Goal: Transaction & Acquisition: Purchase product/service

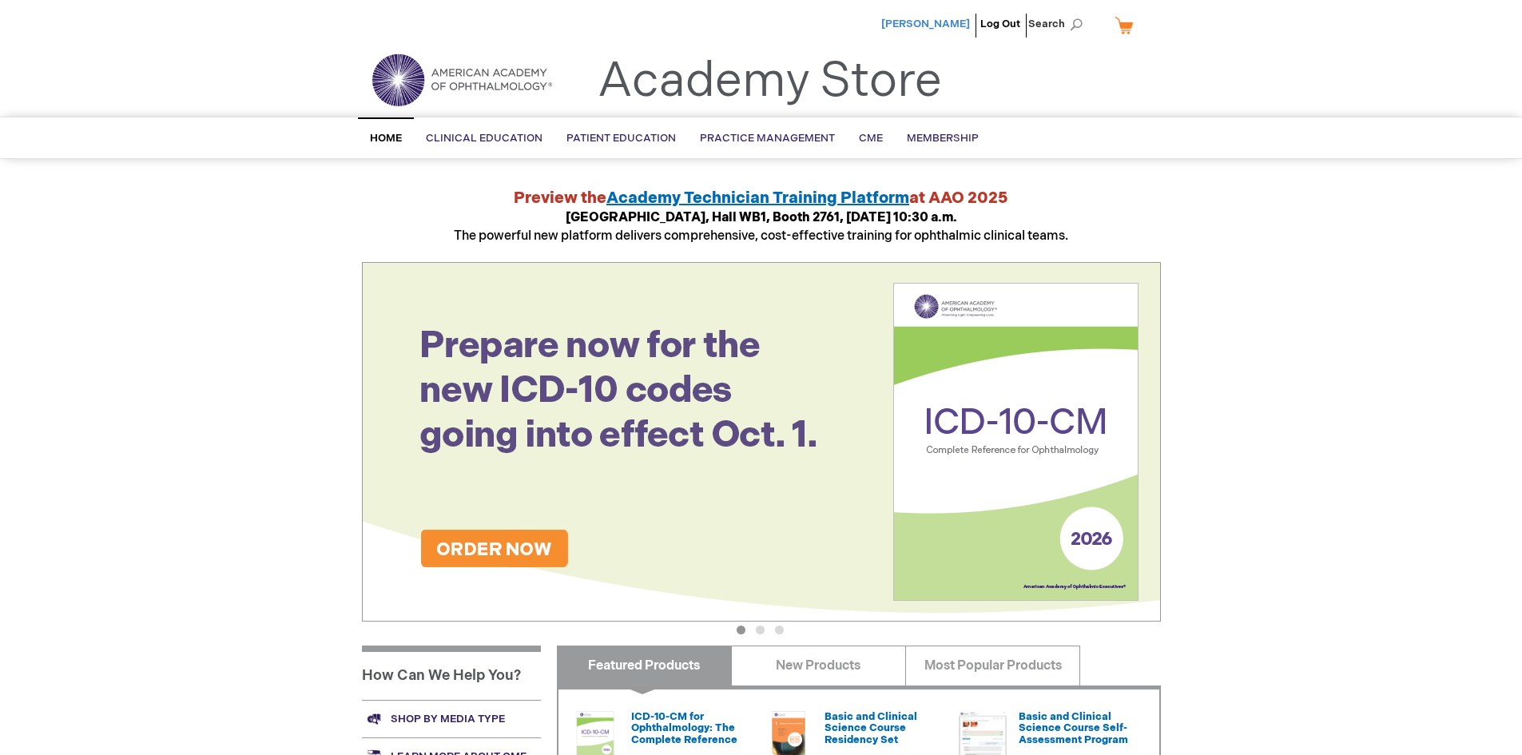
click at [960, 27] on span "[PERSON_NAME]" at bounding box center [925, 24] width 89 height 13
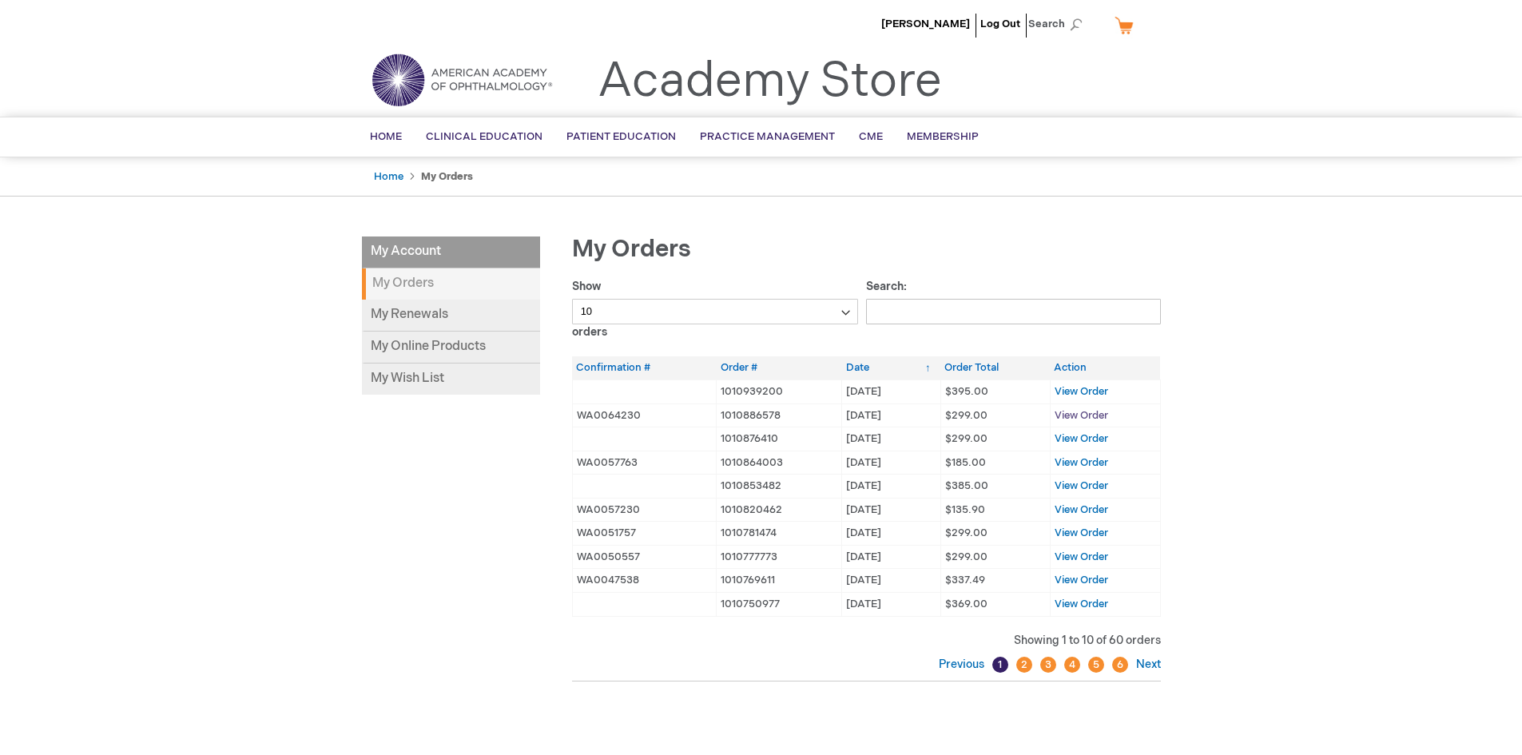
click at [1085, 415] on span "View Order" at bounding box center [1082, 415] width 54 height 13
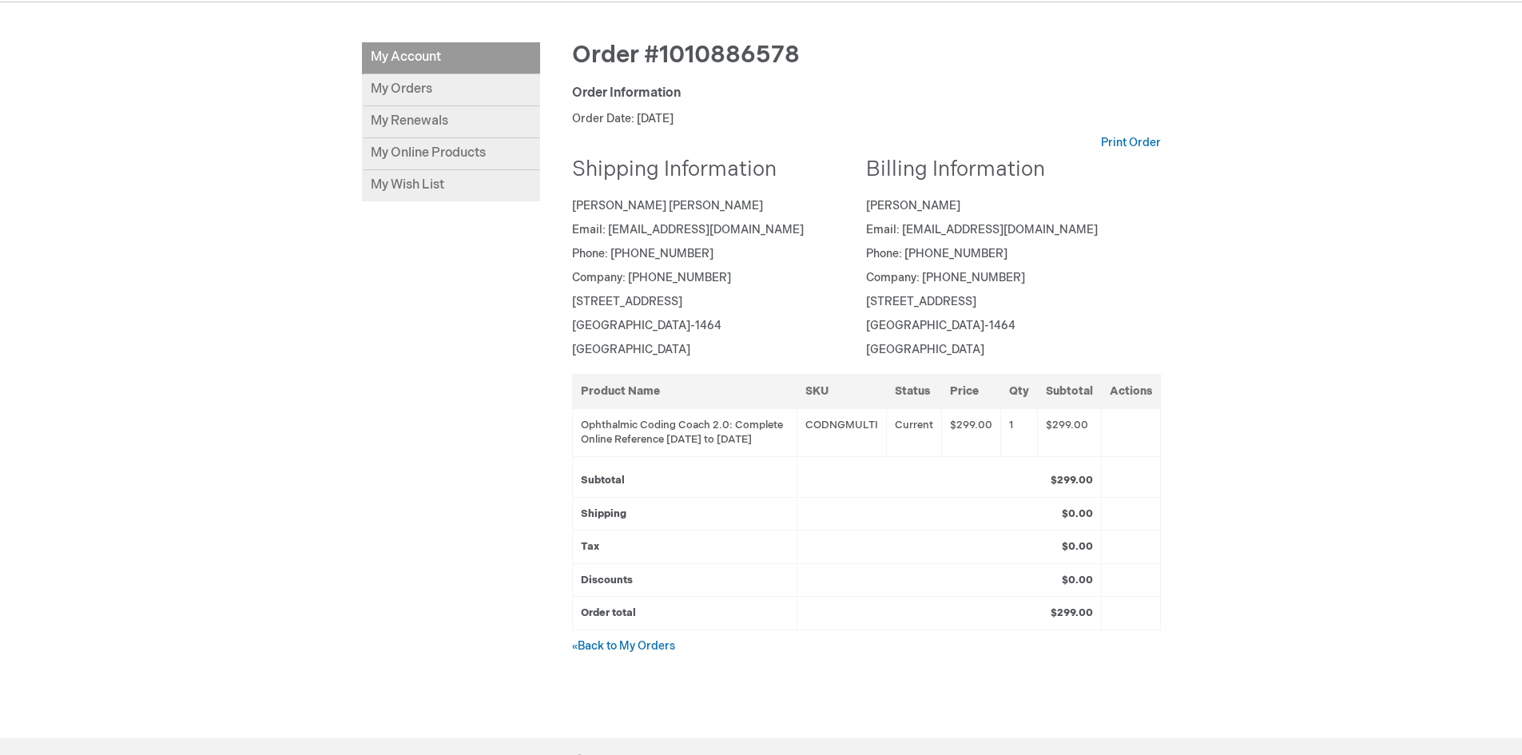
scroll to position [240, 0]
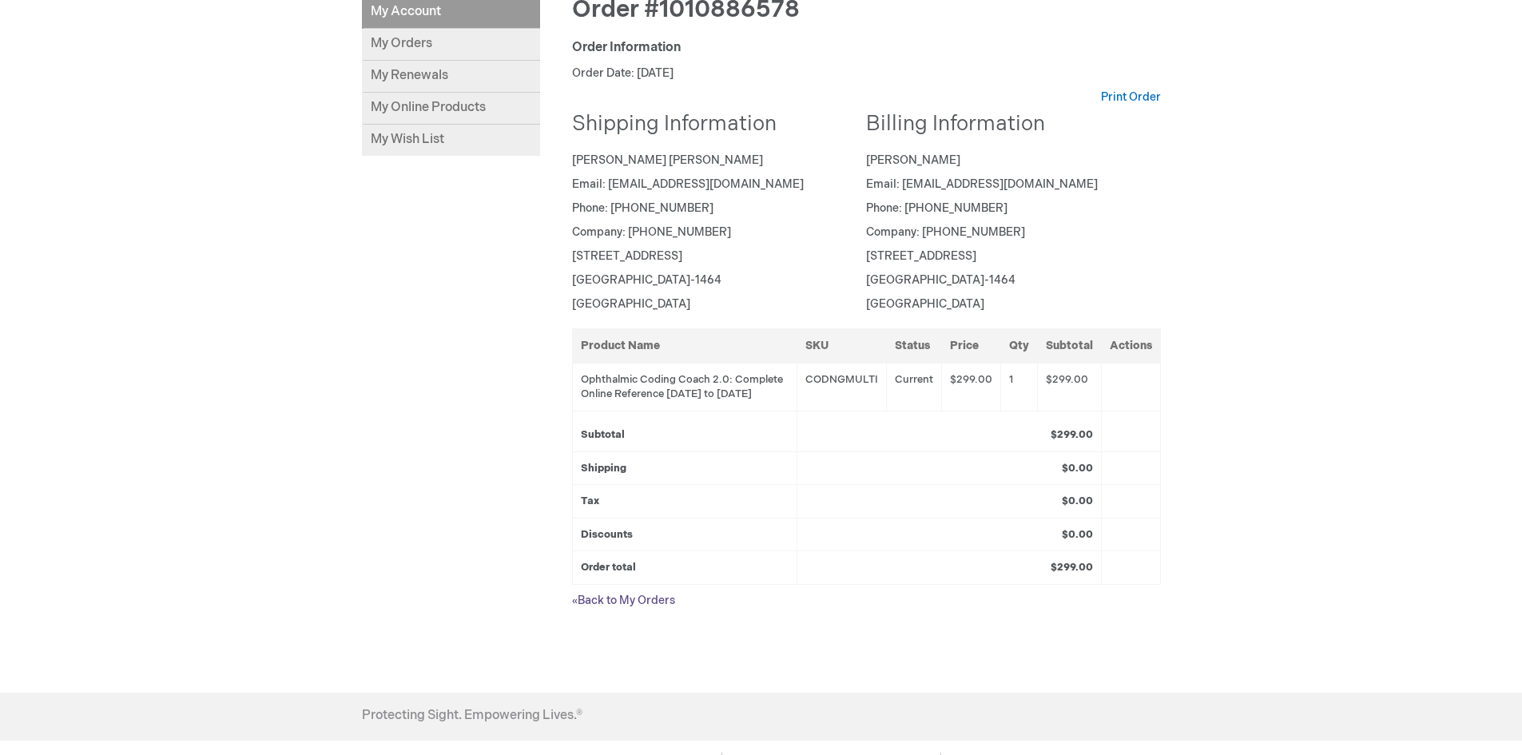
click at [643, 607] on link "« Back to My Orders" at bounding box center [623, 601] width 103 height 14
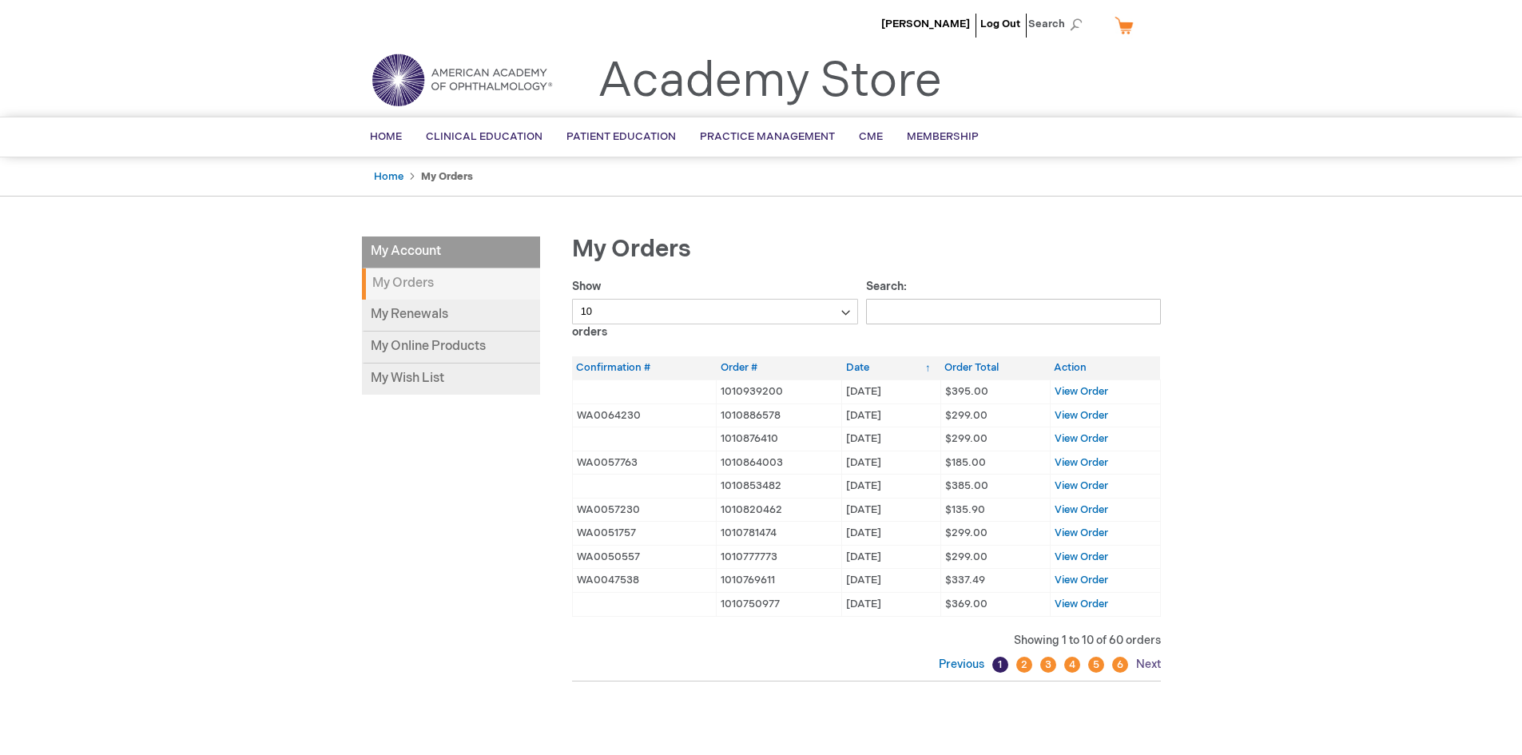
click at [1147, 664] on link "Next" at bounding box center [1146, 665] width 29 height 14
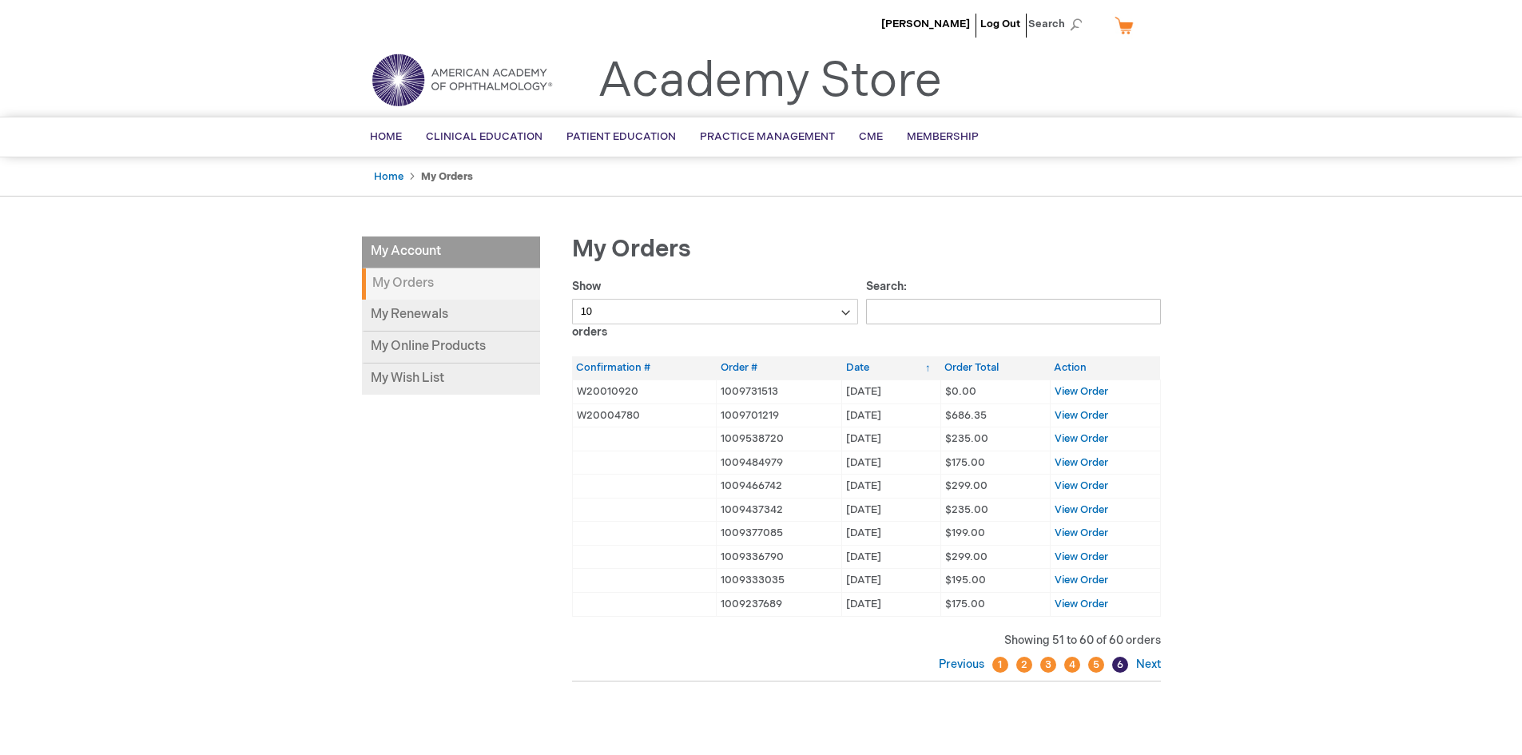
click at [996, 666] on link "1" at bounding box center [1000, 665] width 16 height 16
click at [387, 135] on span "Home" at bounding box center [386, 136] width 32 height 13
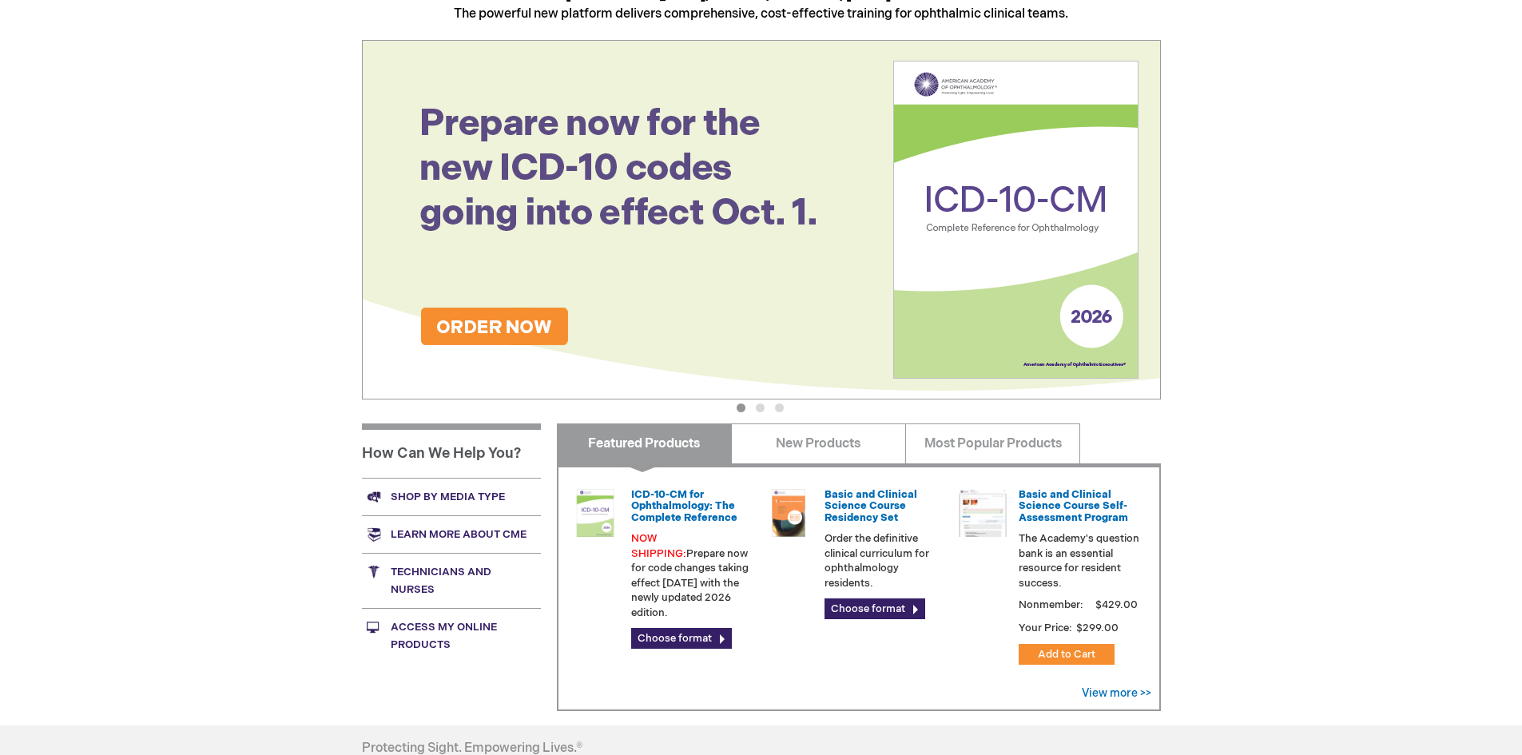
scroll to position [240, 0]
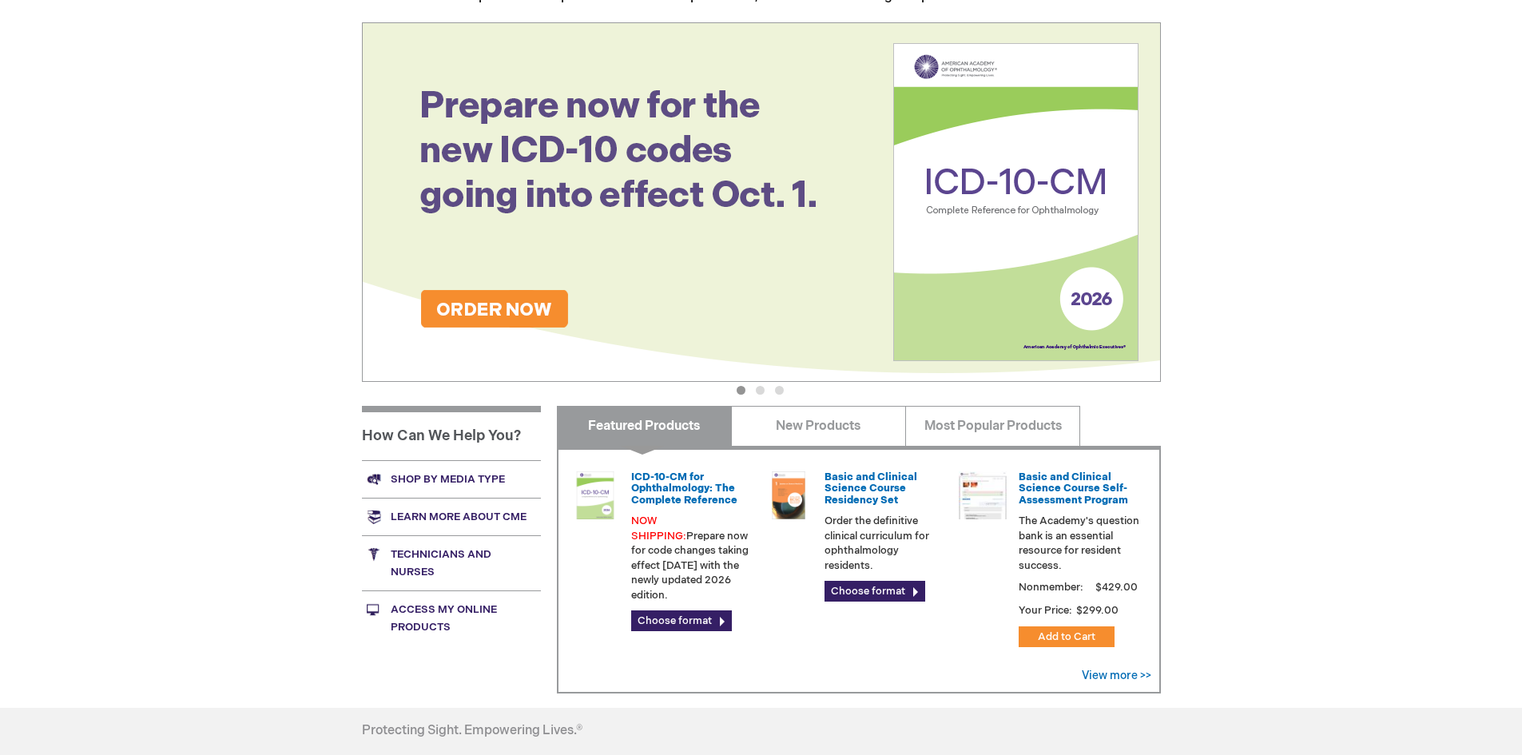
click at [492, 312] on img at bounding box center [761, 202] width 799 height 360
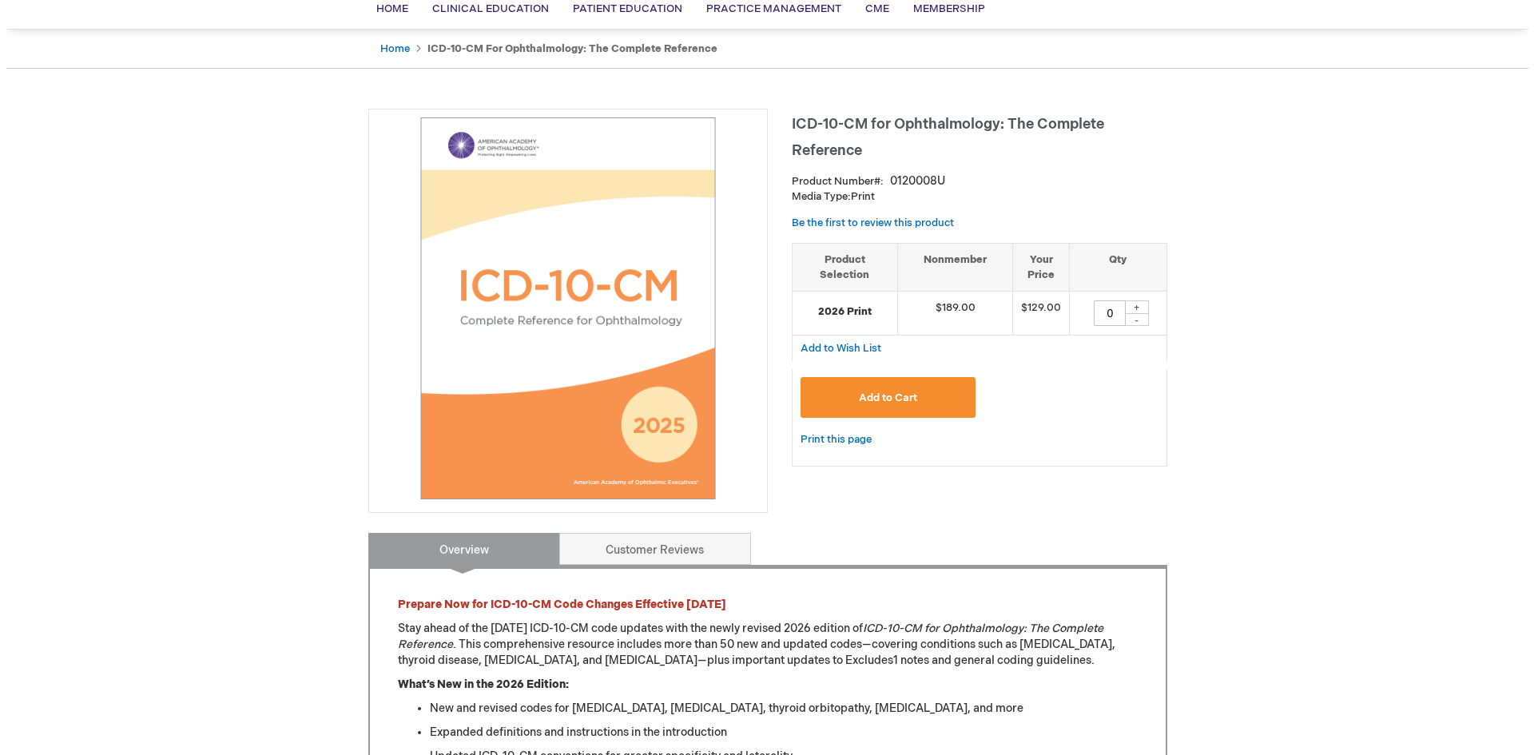
scroll to position [160, 0]
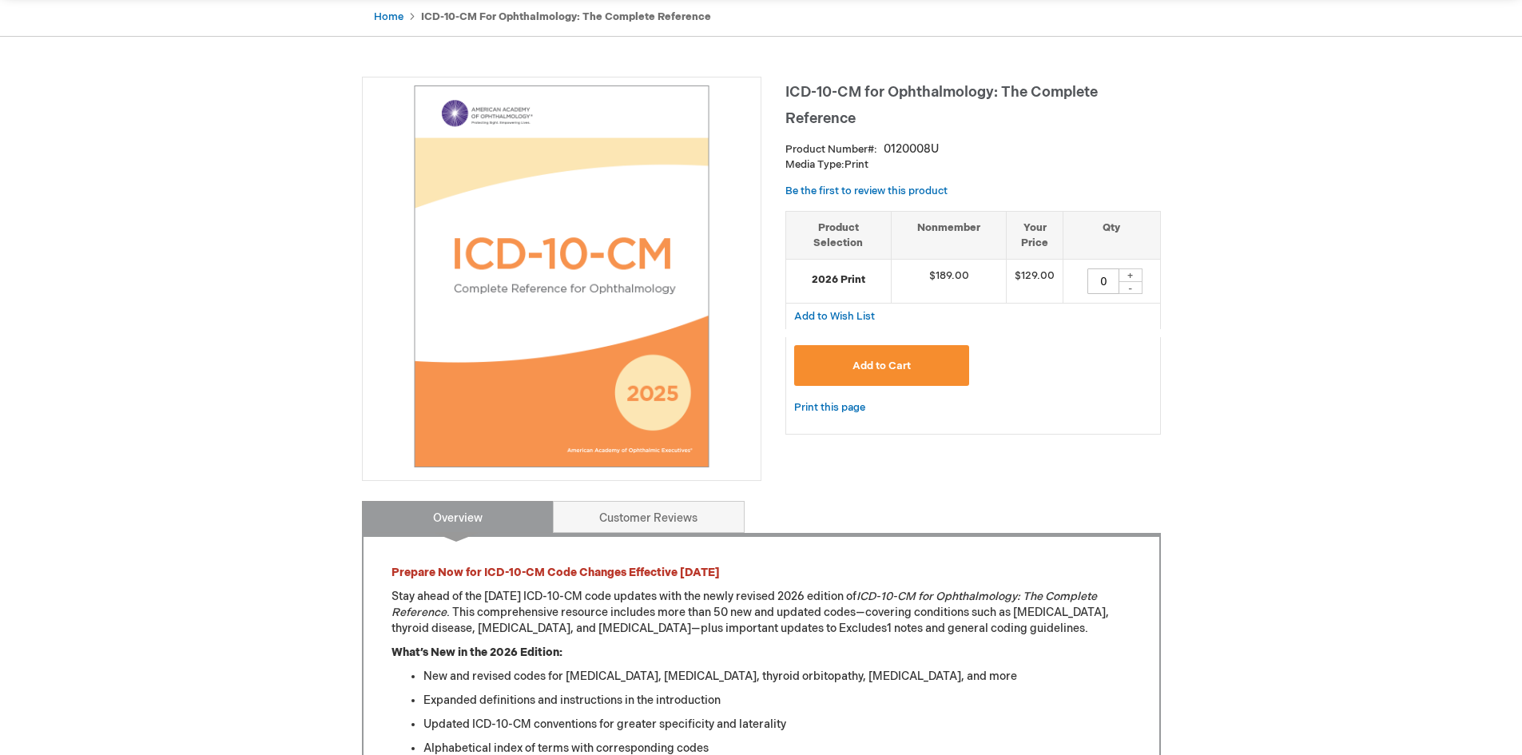
click at [1133, 273] on div "+" at bounding box center [1131, 275] width 24 height 14
type input "1"
click at [890, 369] on span "Add to Cart" at bounding box center [882, 366] width 58 height 13
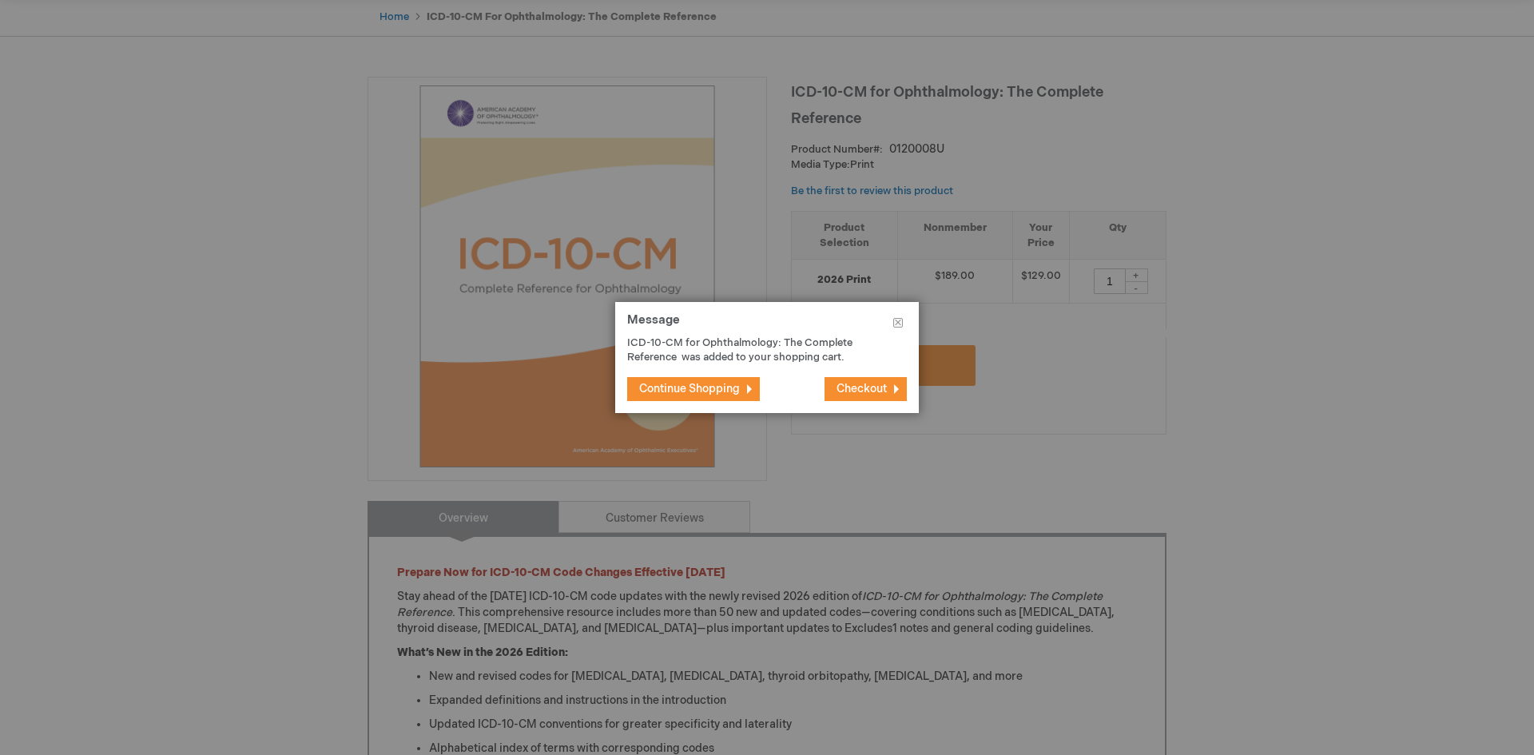
click at [873, 387] on span "Checkout" at bounding box center [862, 389] width 50 height 14
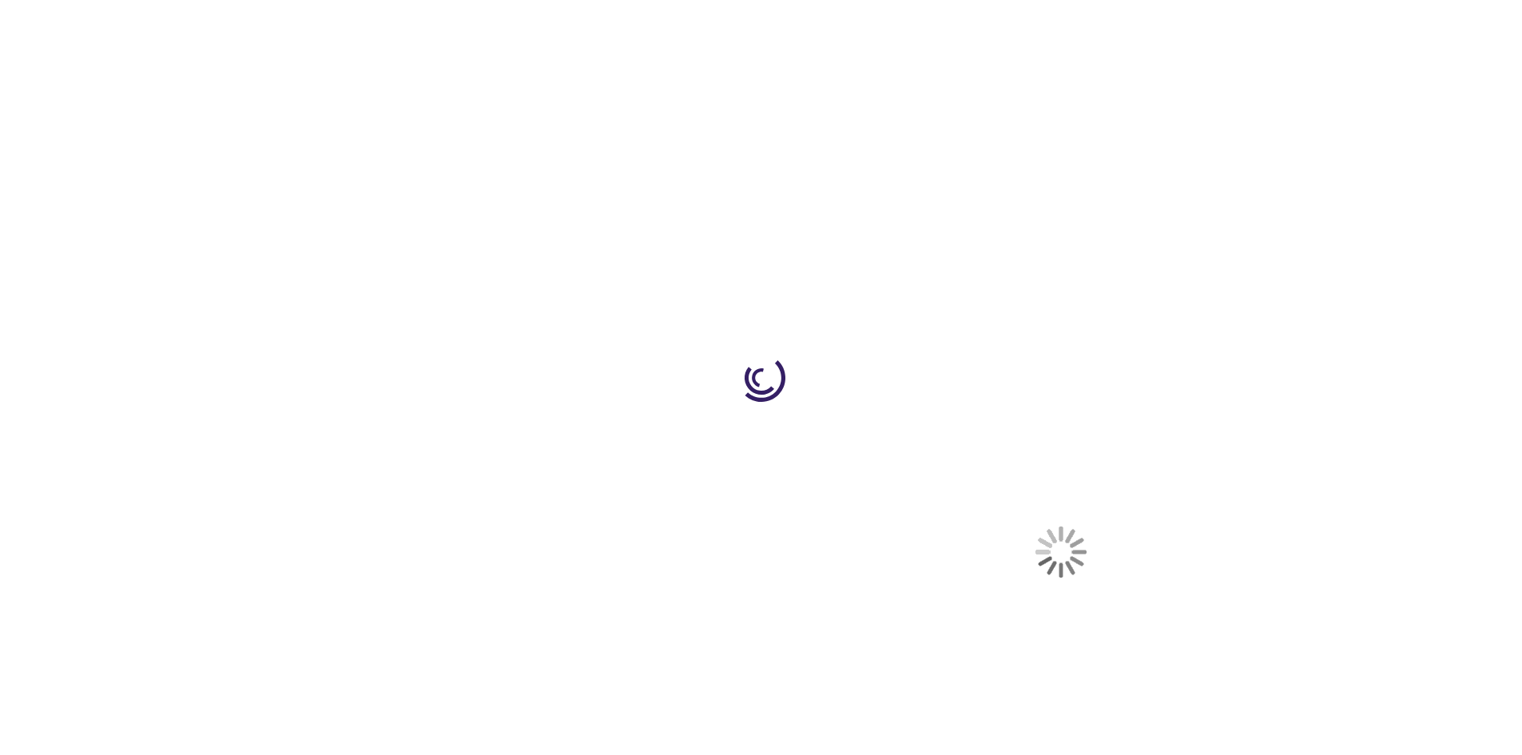
select select "US"
select select "61"
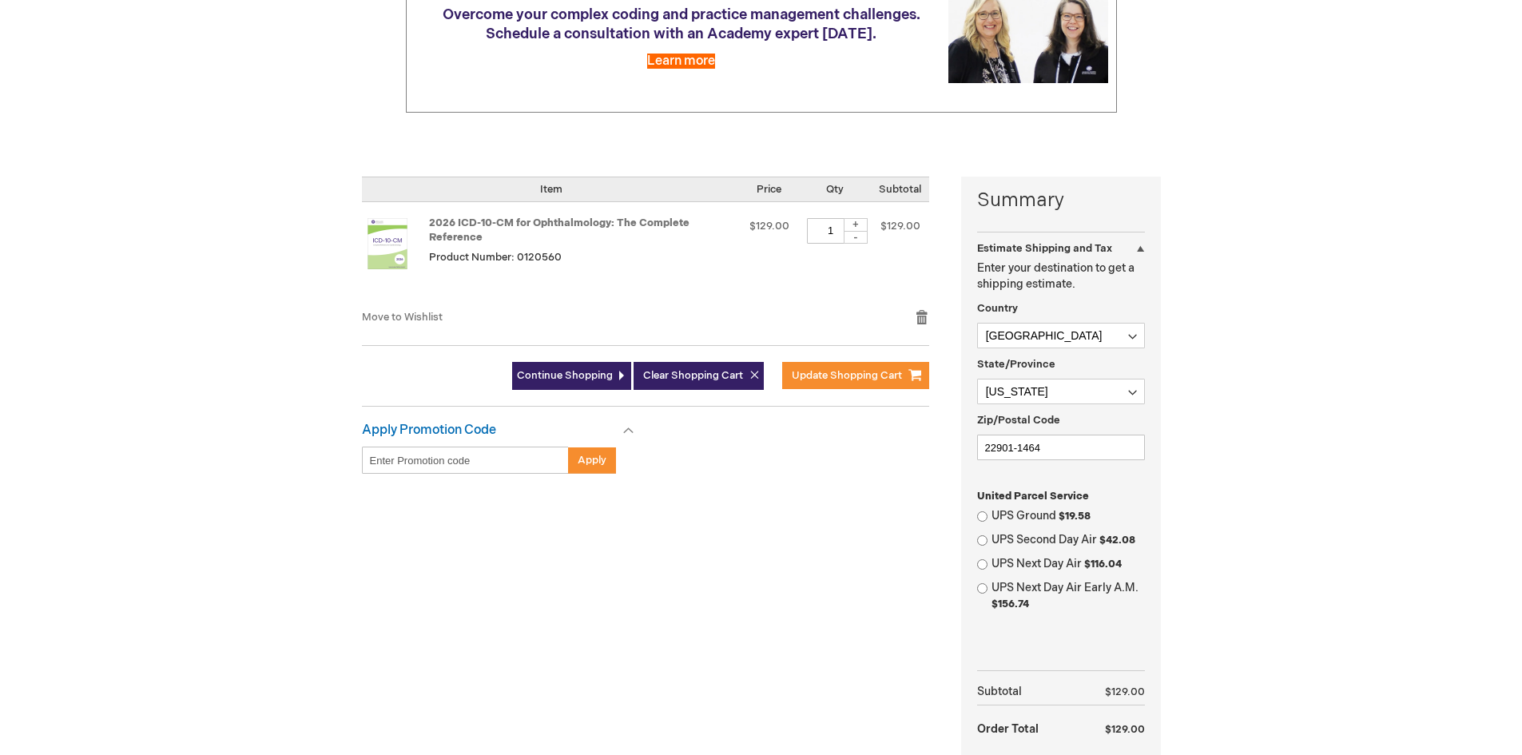
scroll to position [240, 0]
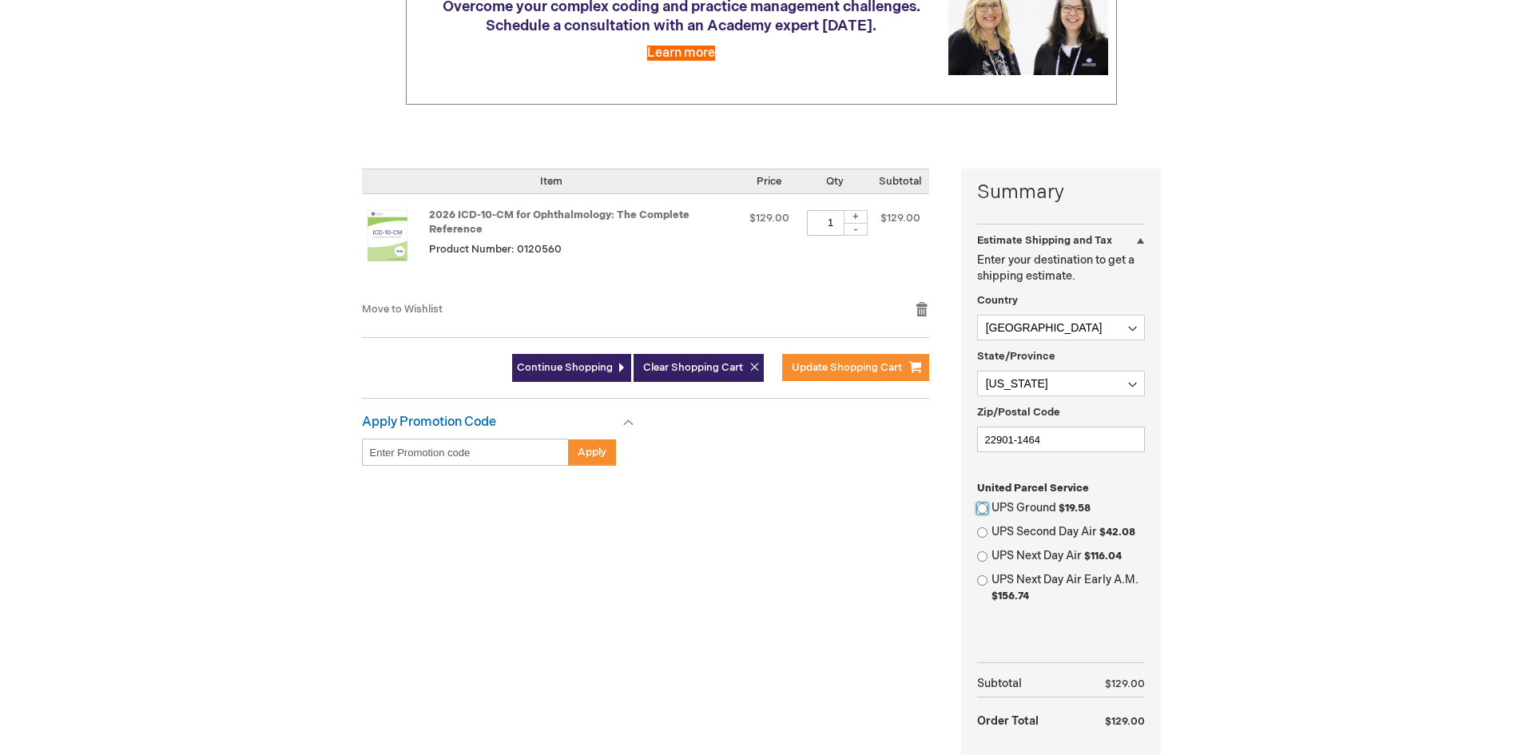
click at [984, 507] on input "UPS Ground $19.58" at bounding box center [982, 508] width 10 height 10
radio input "true"
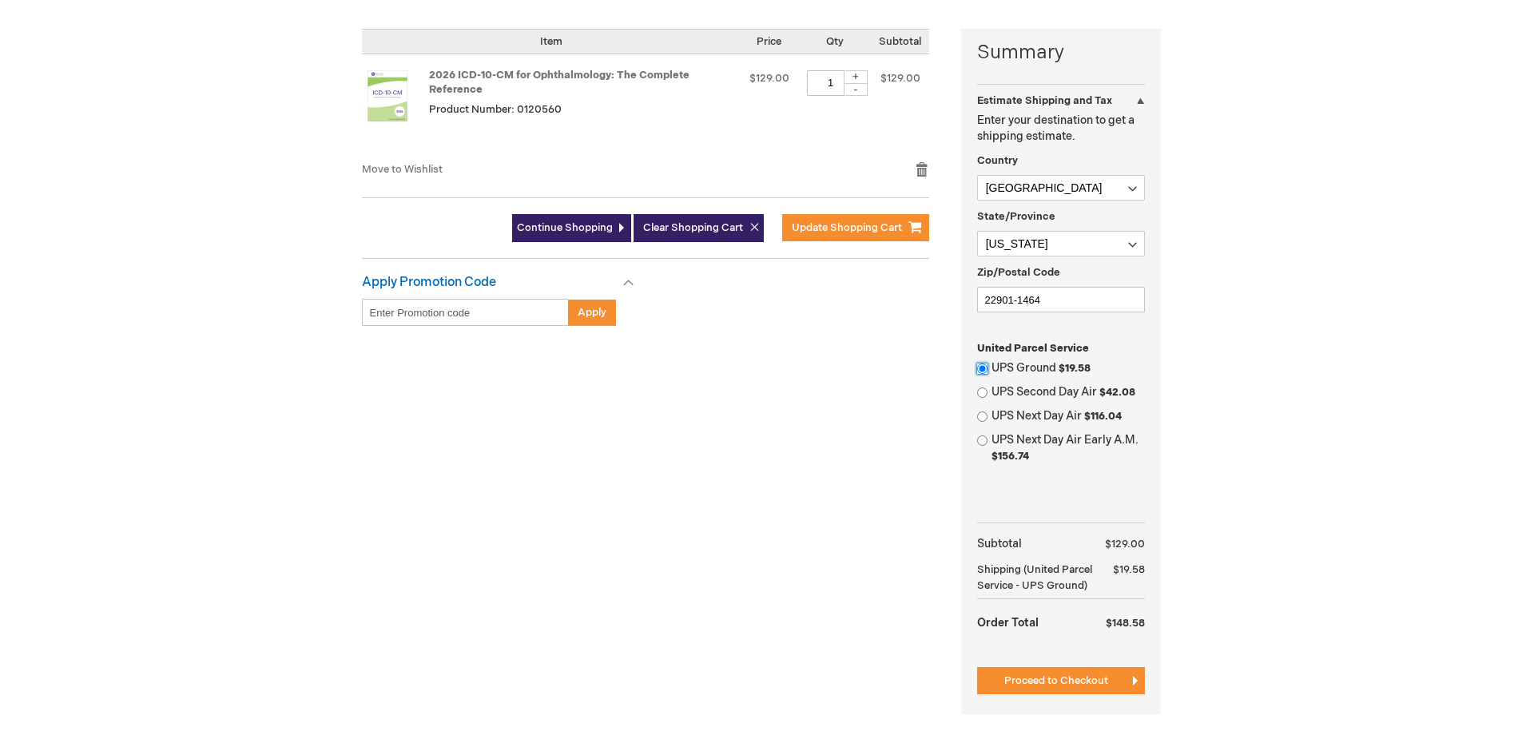
scroll to position [479, 0]
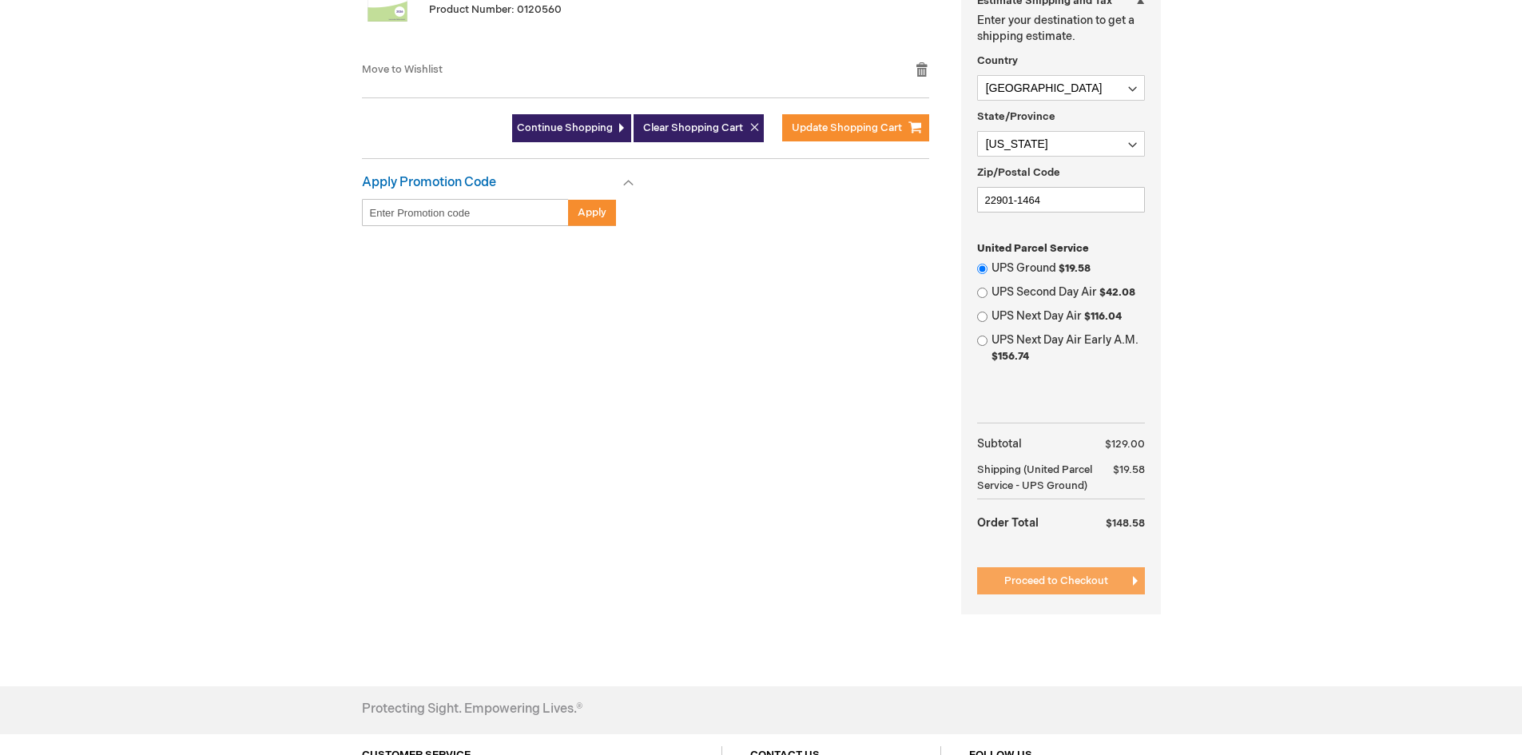
click at [1047, 583] on span "Proceed to Checkout" at bounding box center [1056, 580] width 104 height 13
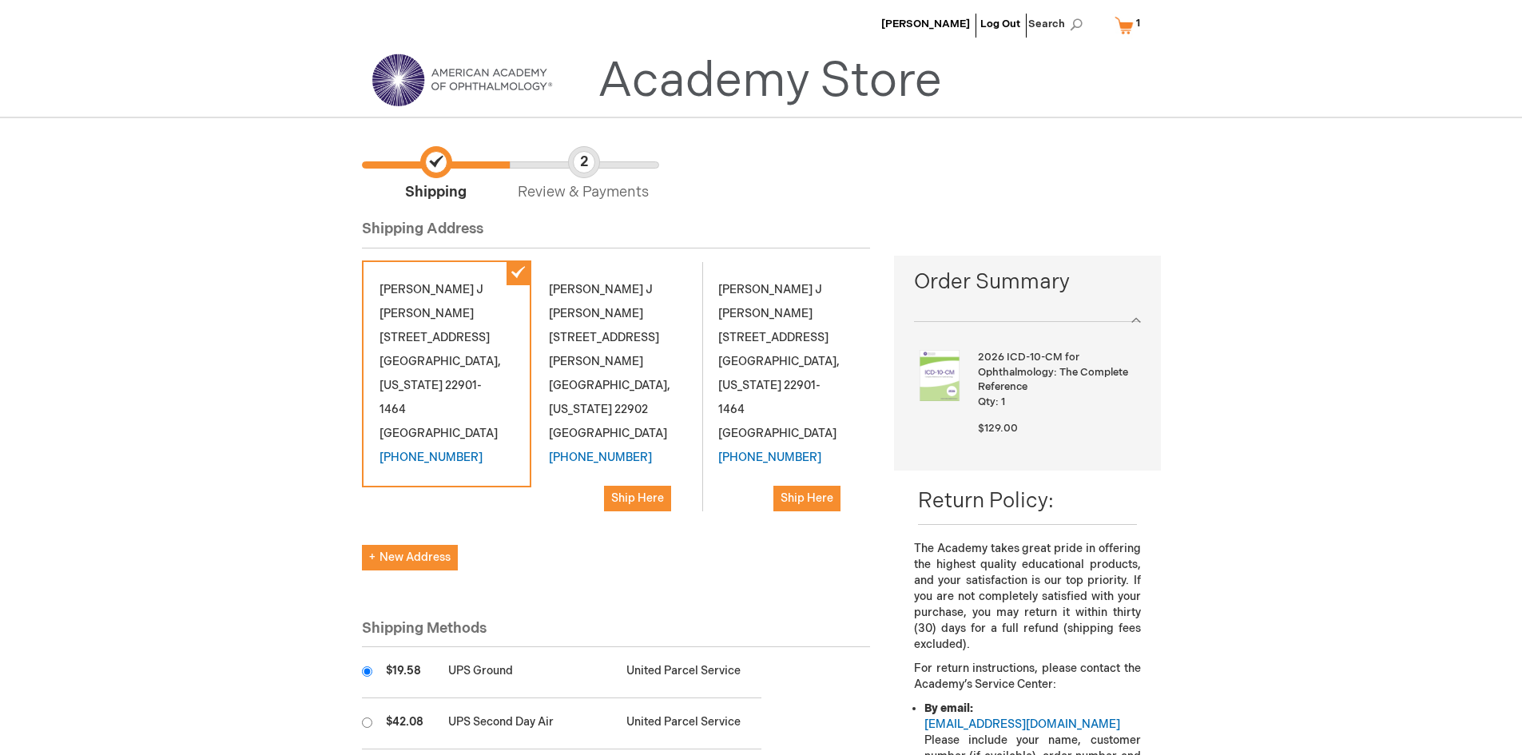
click at [639, 91] on link "Academy Store" at bounding box center [770, 82] width 344 height 58
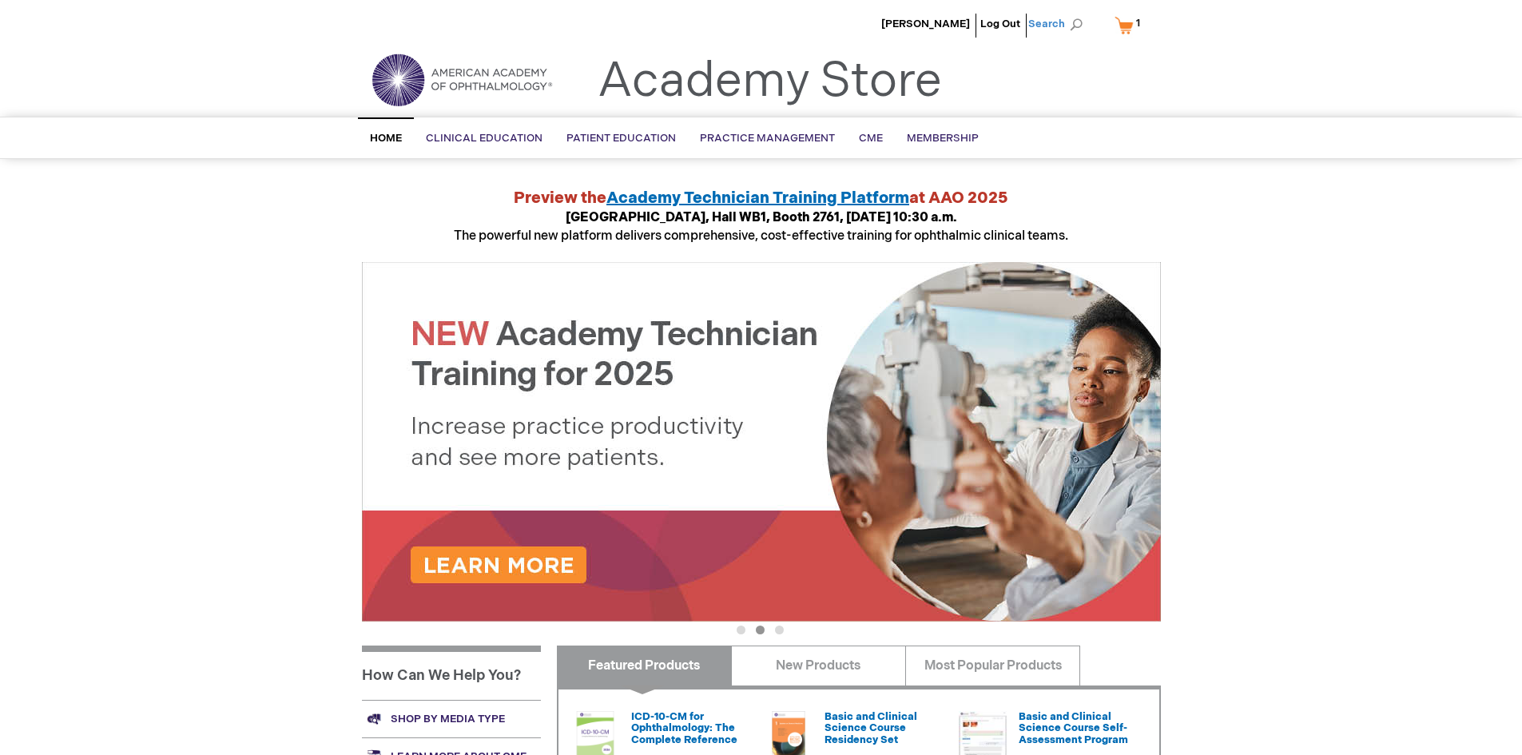
click at [1058, 26] on span "Search" at bounding box center [1058, 24] width 61 height 32
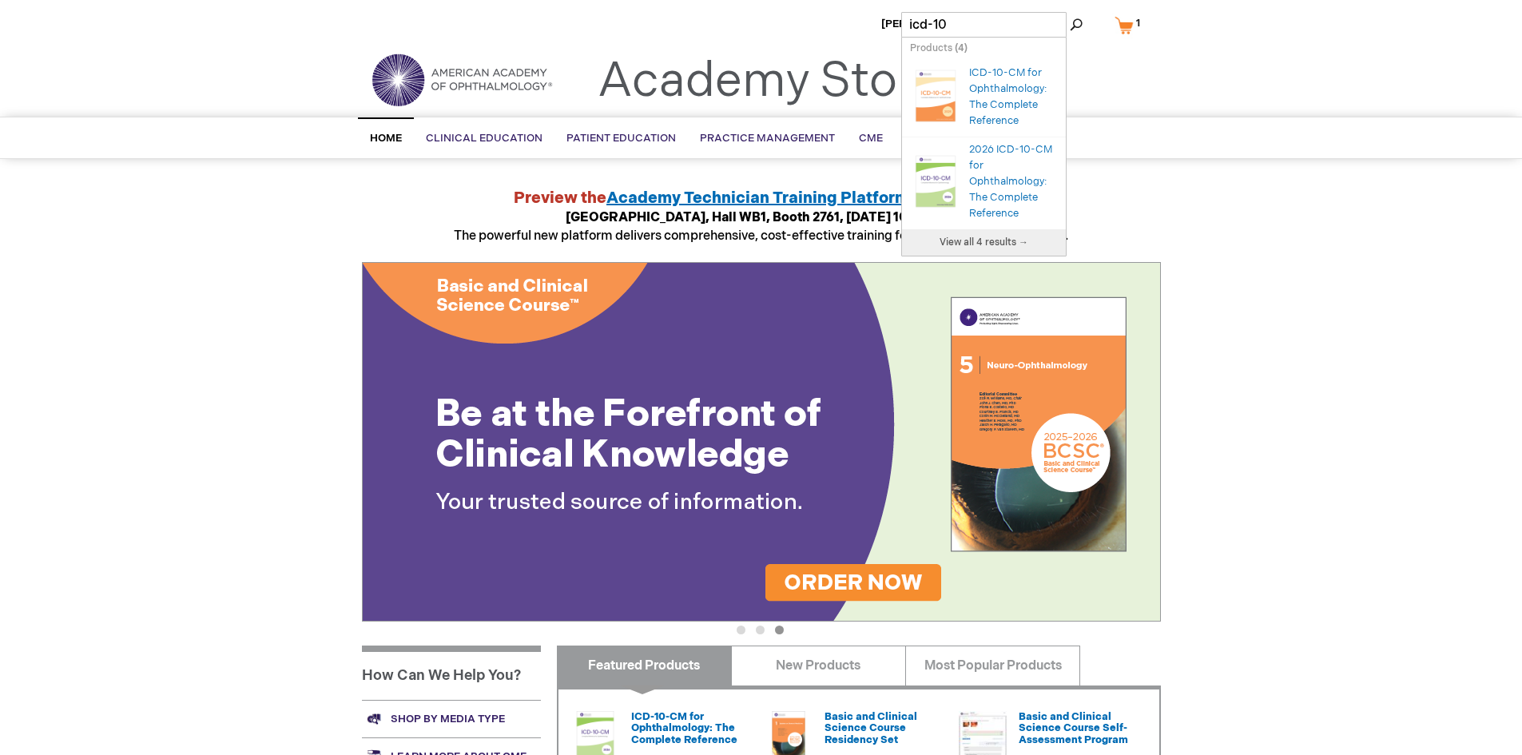
type input "icd-10"
click at [982, 238] on span "View all 4 results →" at bounding box center [984, 242] width 89 height 12
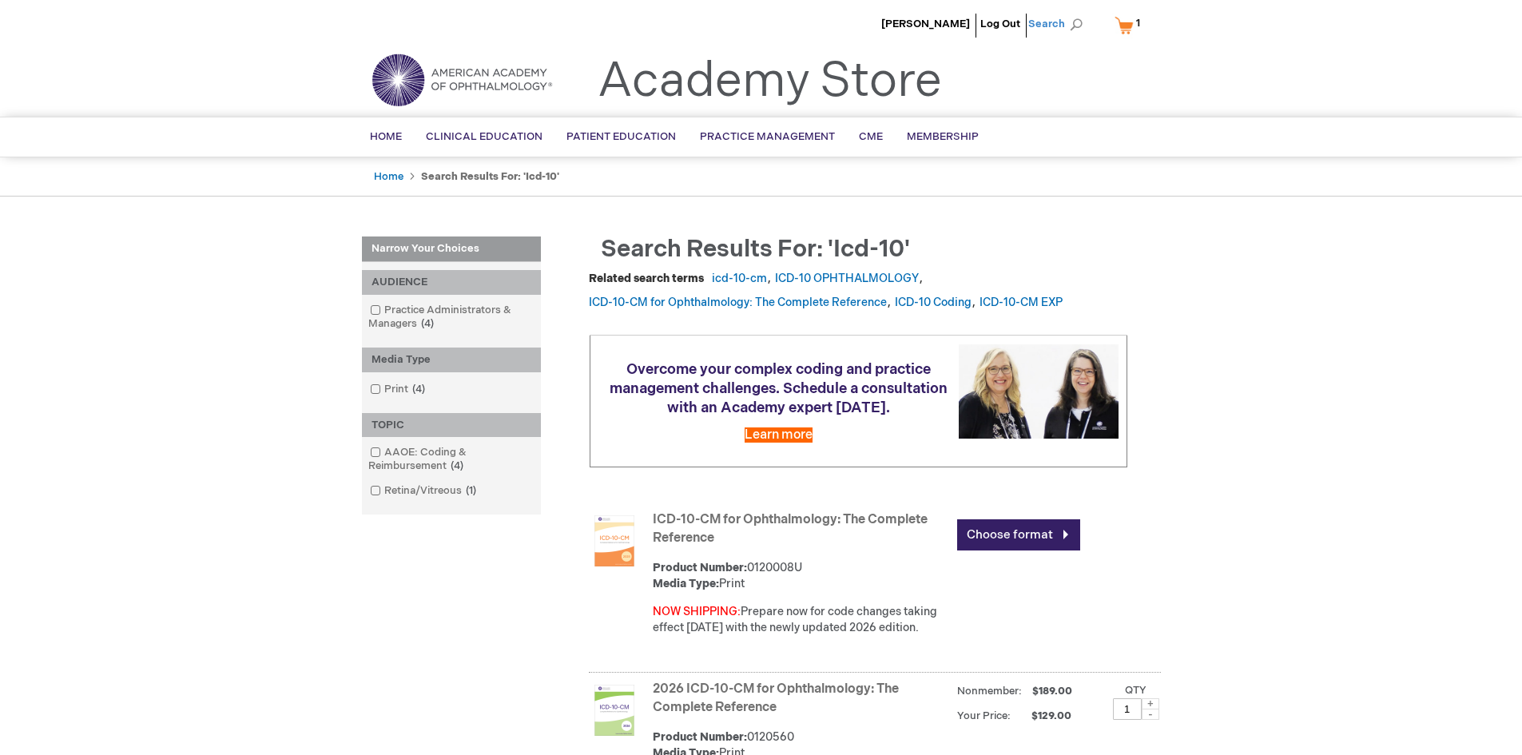
click at [1061, 26] on span "Search" at bounding box center [1058, 24] width 61 height 32
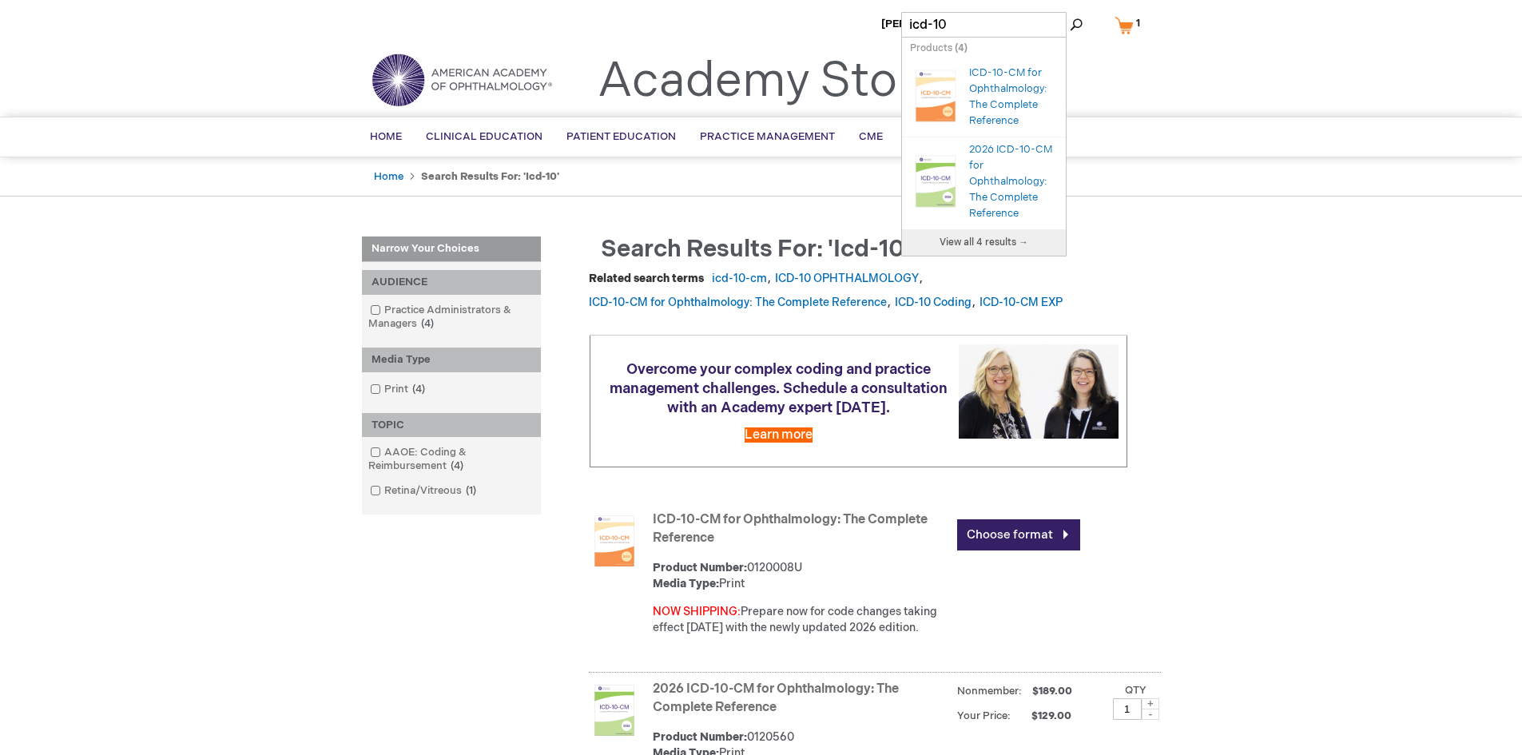
drag, startPoint x: 963, startPoint y: 29, endPoint x: 515, endPoint y: 15, distance: 447.6
click at [524, 7] on div "Patricia Snoddy Log Out Search My Cart 1 1 items CLOSE RECENTLY ADDED ITEM(S) C…" at bounding box center [761, 726] width 1522 height 1453
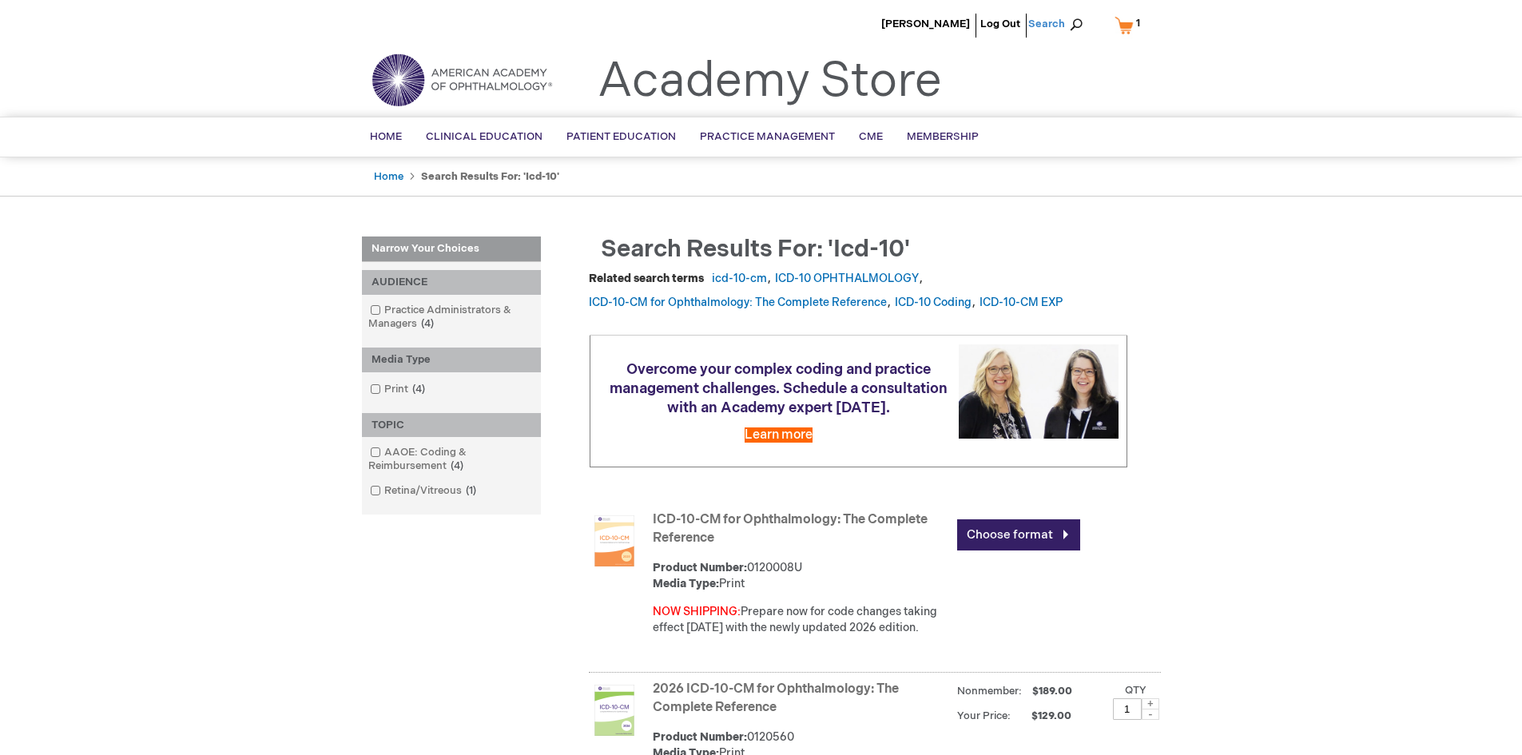
click at [1056, 27] on span "Search" at bounding box center [1058, 24] width 61 height 32
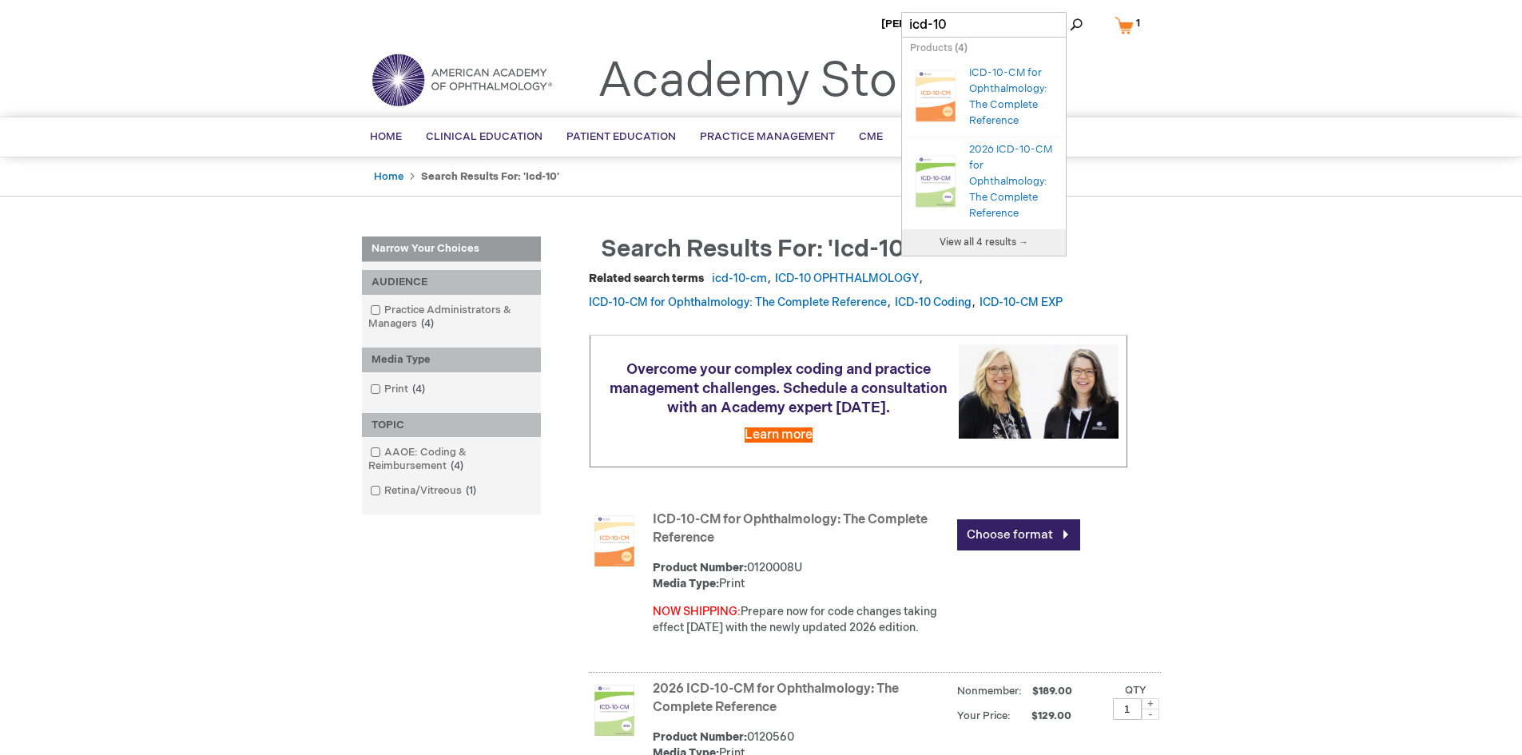
drag, startPoint x: 951, startPoint y: 25, endPoint x: 563, endPoint y: -22, distance: 390.4
click at [563, 0] on html "The store will not work correctly when cookies are disabled. Patricia Snoddy Lo…" at bounding box center [761, 377] width 1522 height 755
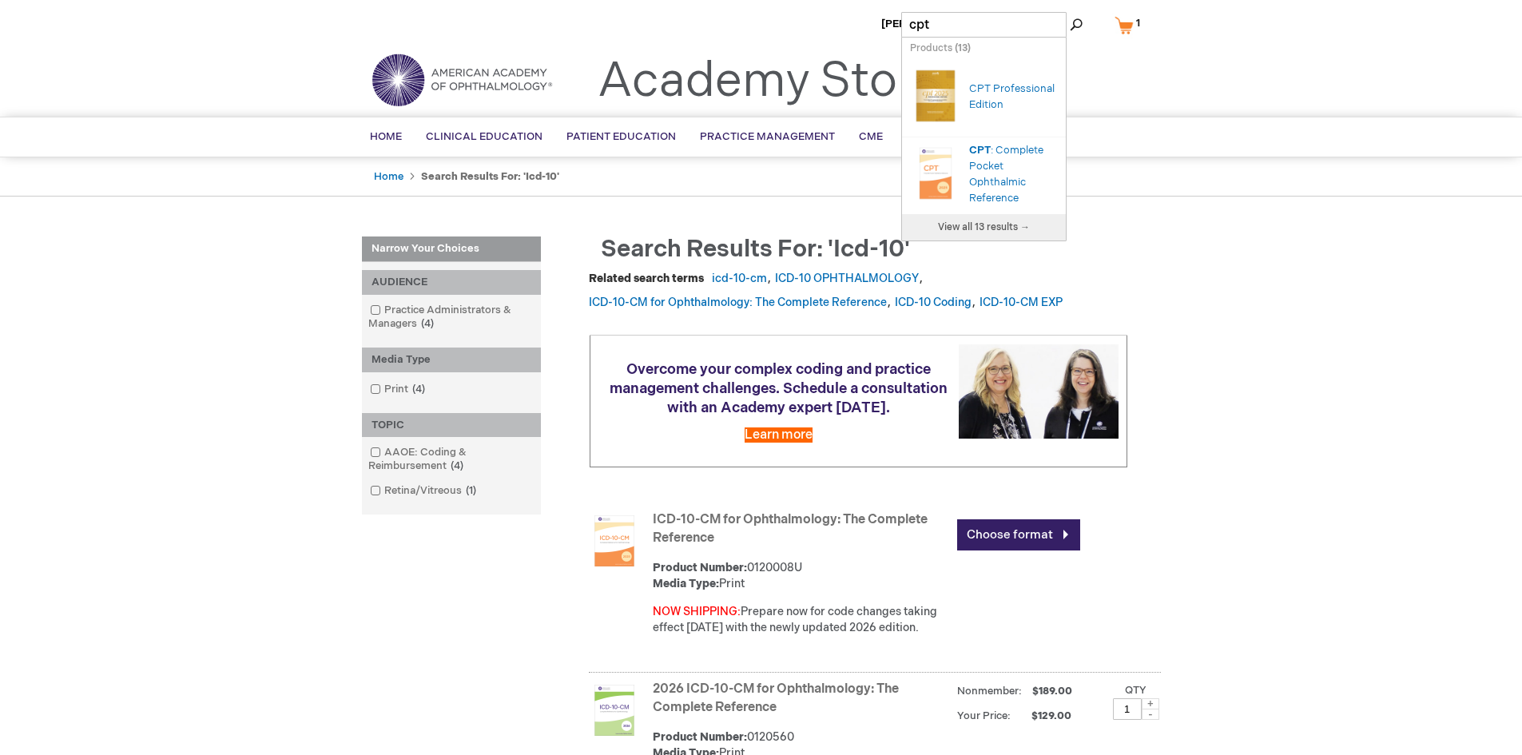
type input "cpt"
click at [964, 221] on span "View all 13 results →" at bounding box center [984, 227] width 92 height 12
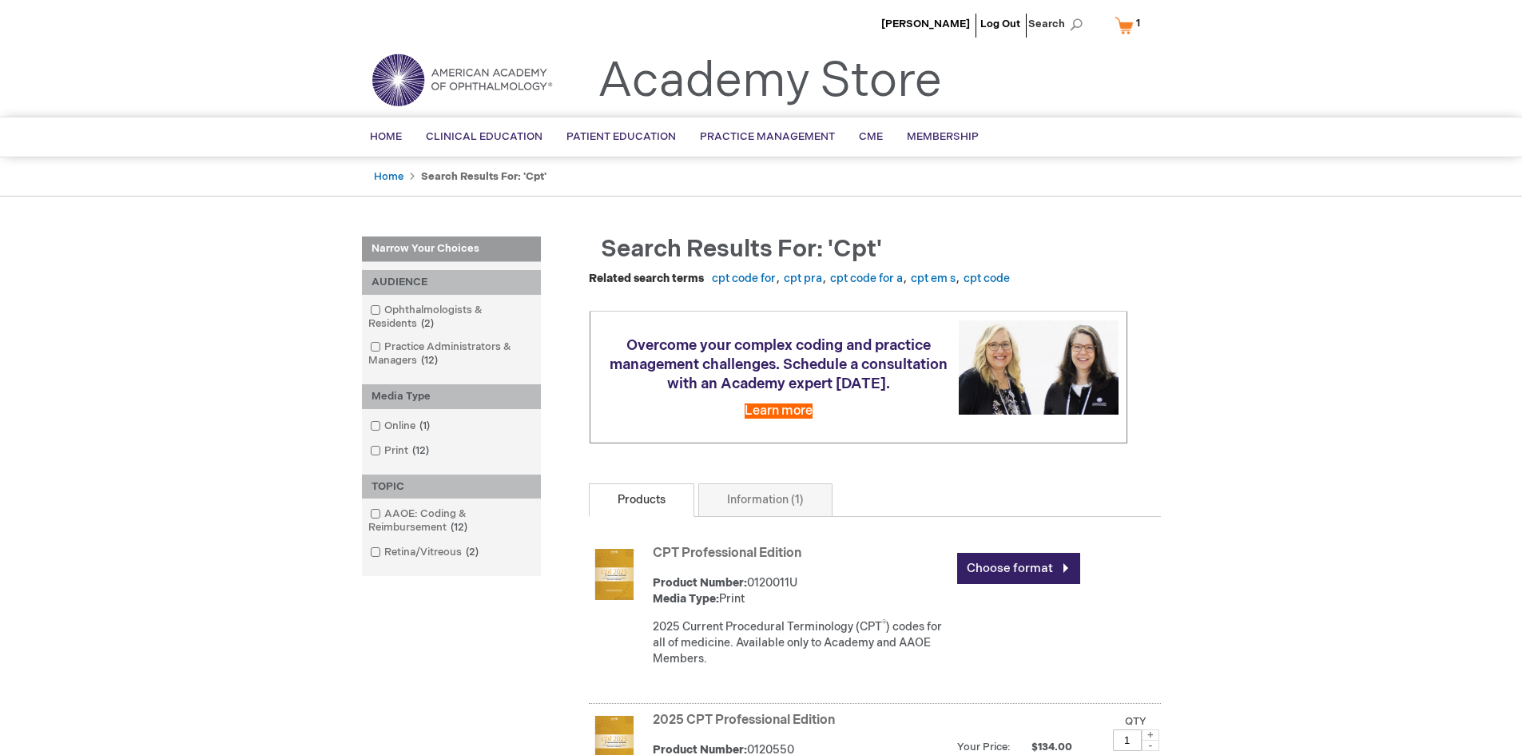
click at [1131, 25] on link "My Cart 1 1 items" at bounding box center [1130, 25] width 39 height 28
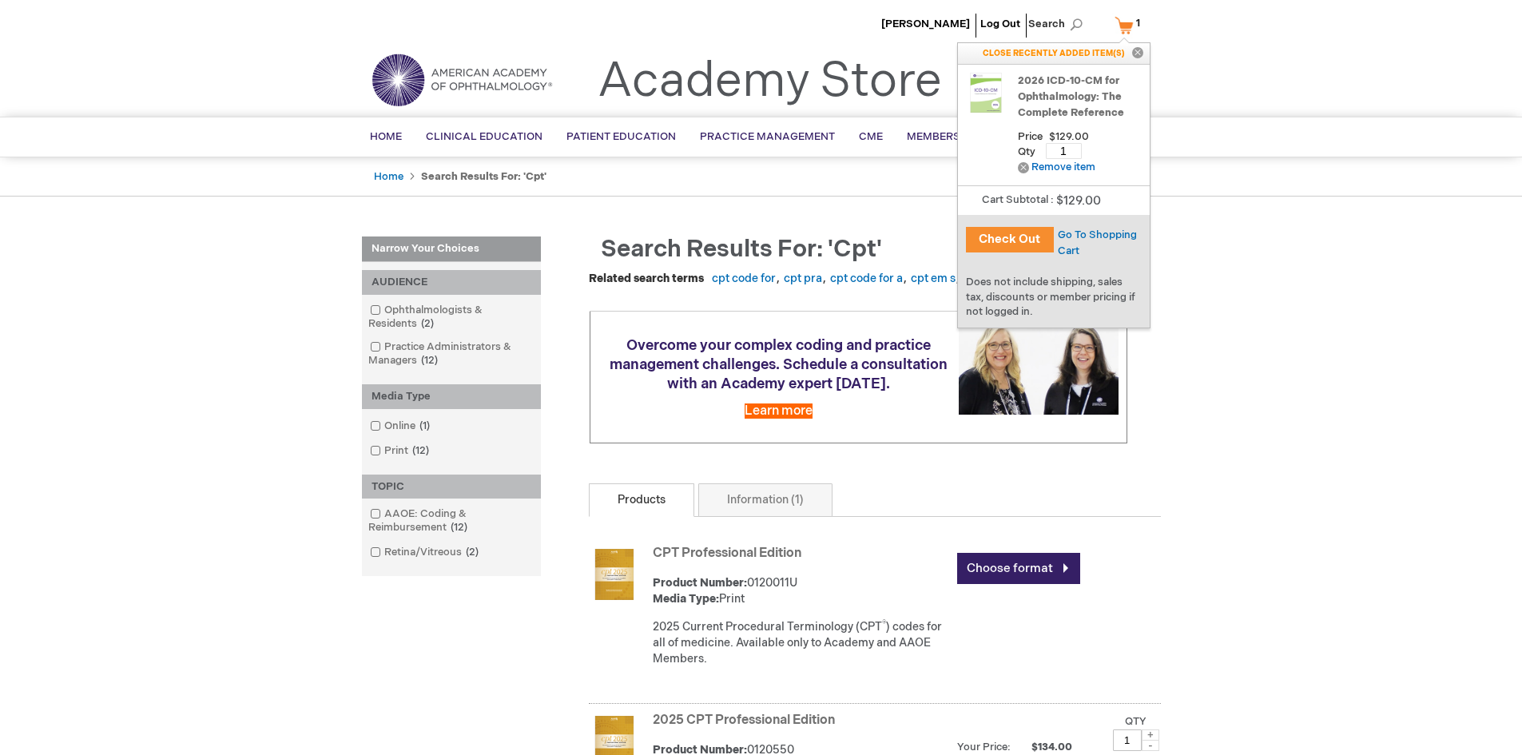
click at [1027, 232] on button "Check Out" at bounding box center [1010, 240] width 88 height 26
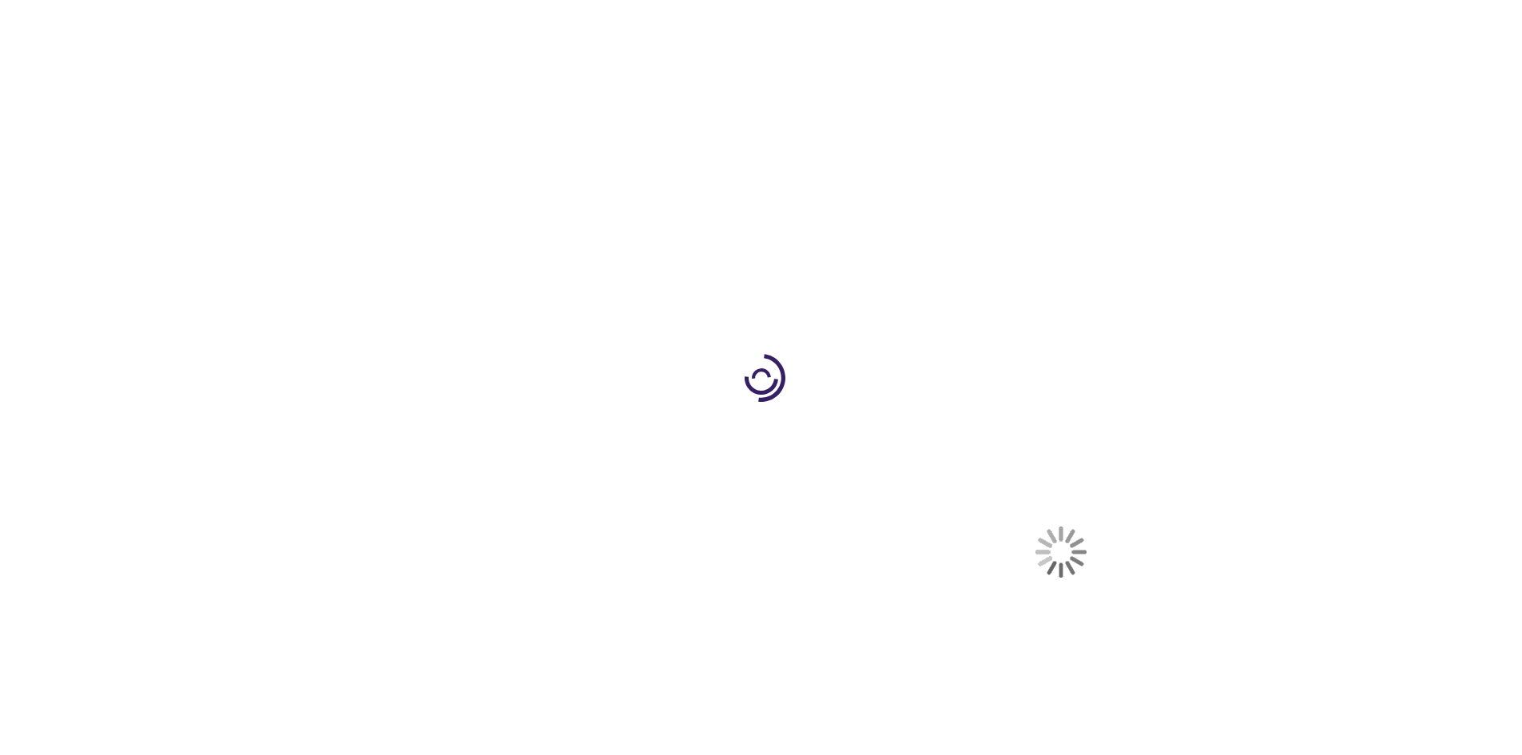
select select "US"
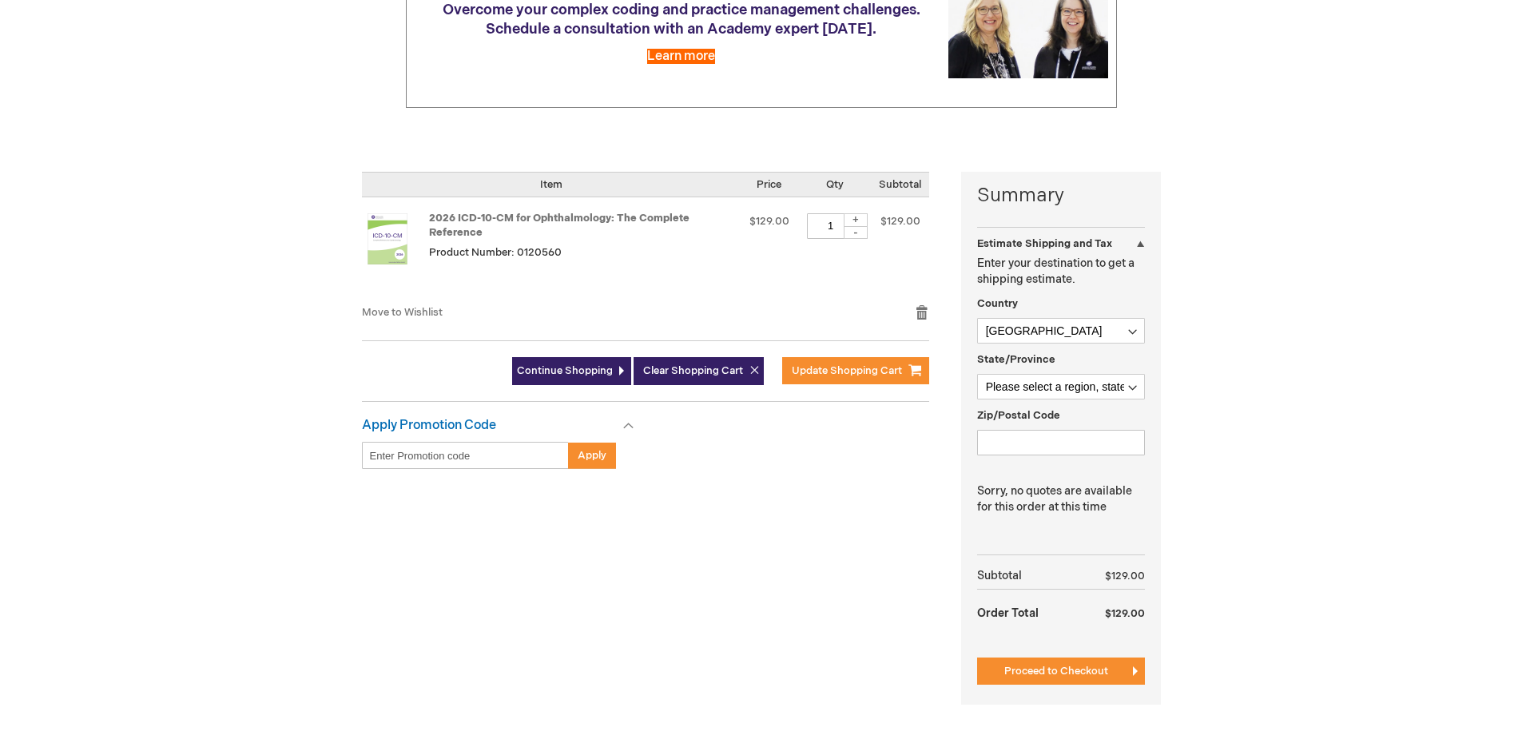
scroll to position [240, 0]
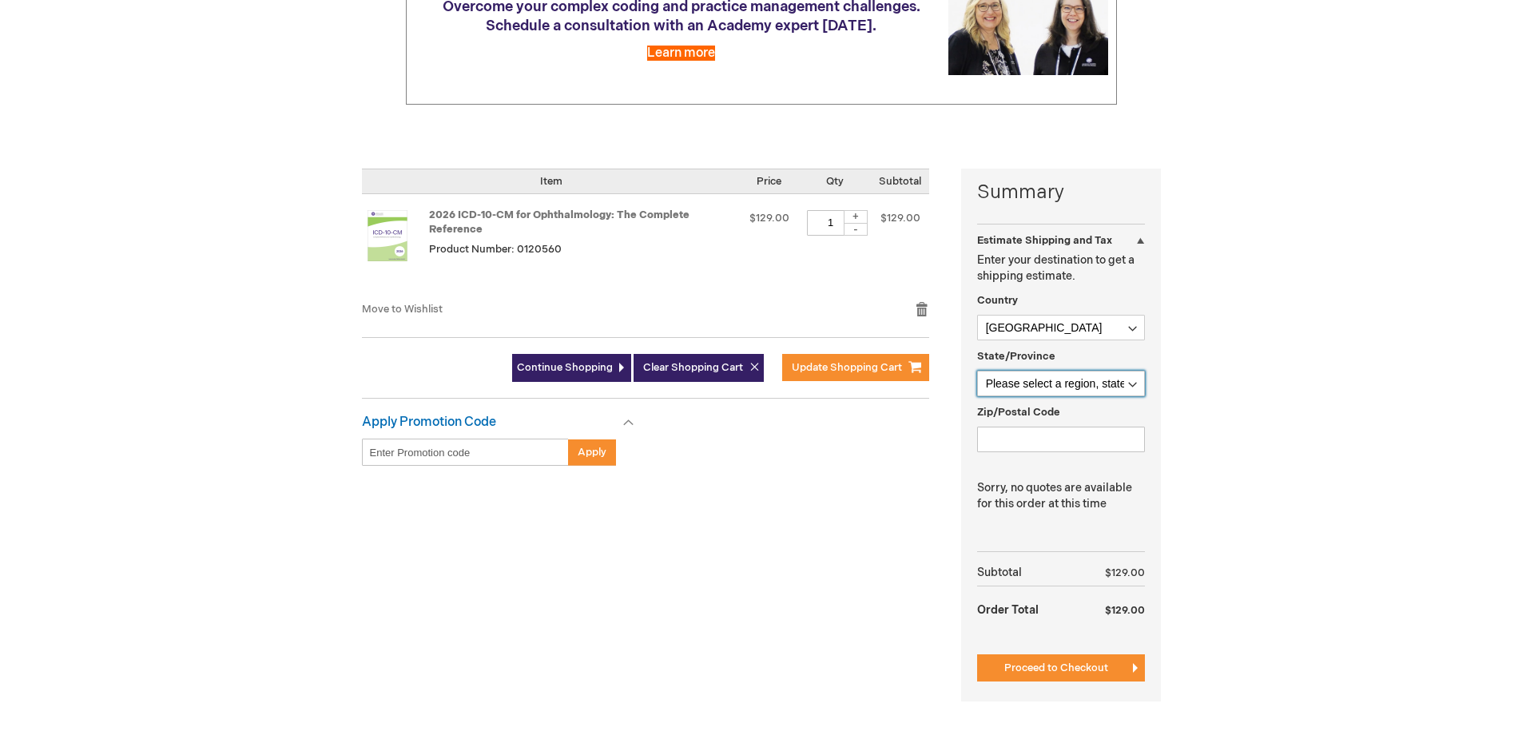
click at [1131, 388] on select "Please select a region, state or province. Alabama Alaska American Samoa Arizon…" at bounding box center [1061, 384] width 168 height 26
select select "61"
click at [977, 371] on select "Please select a region, state or province. Alabama Alaska American Samoa Arizon…" at bounding box center [1061, 384] width 168 height 26
click at [1062, 432] on input "Zip/Postal Code" at bounding box center [1061, 440] width 168 height 26
type input "22901"
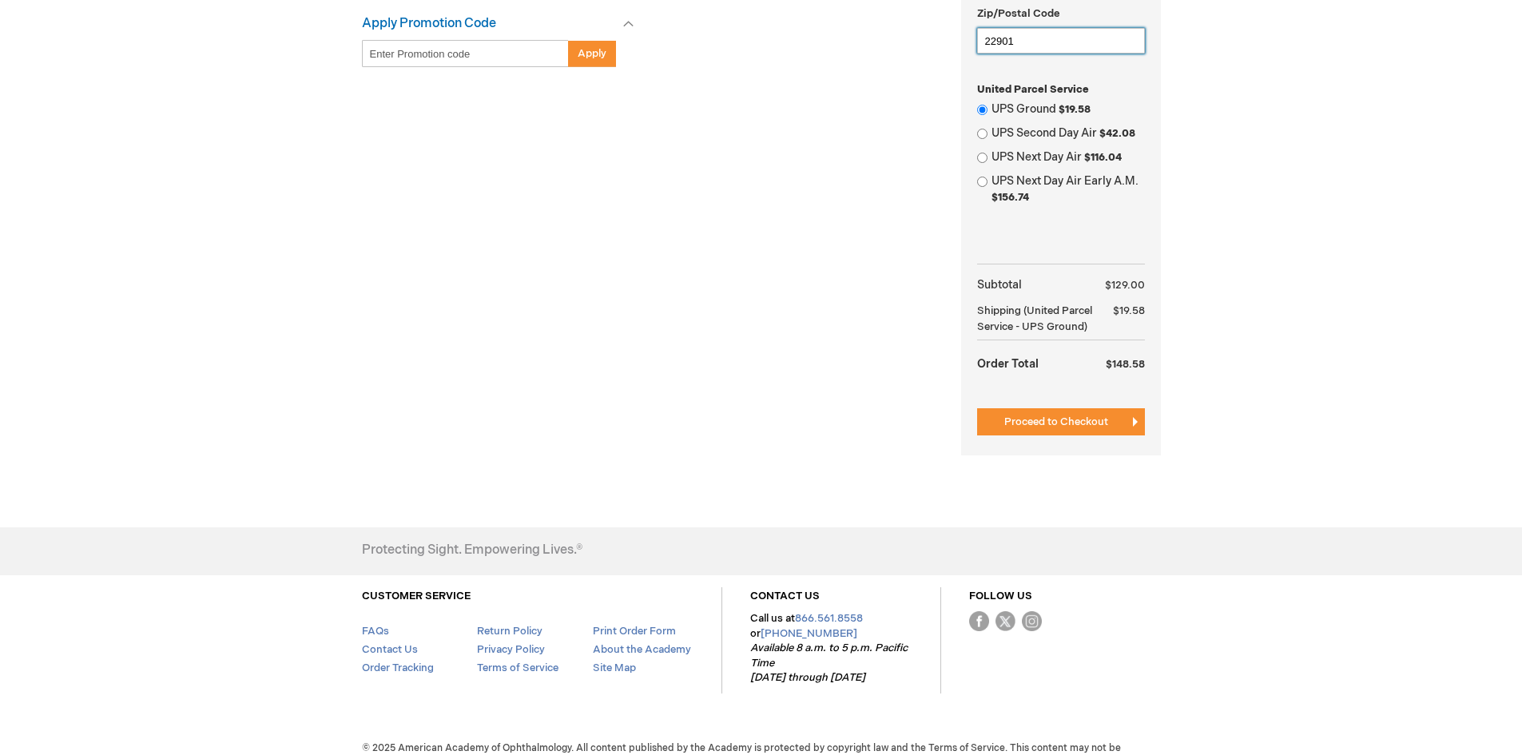
scroll to position [639, 0]
click at [1027, 415] on span "Proceed to Checkout" at bounding box center [1056, 421] width 104 height 13
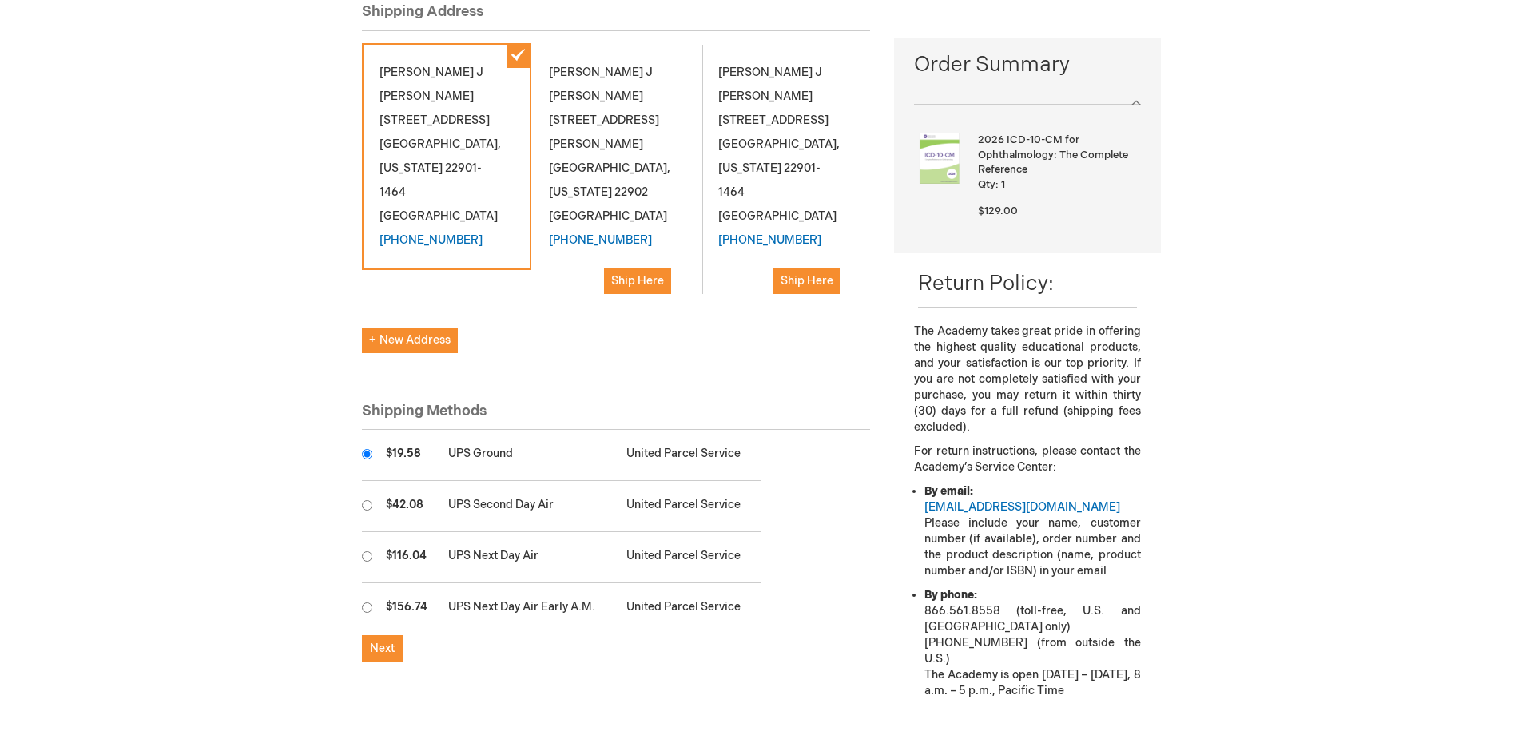
scroll to position [240, 0]
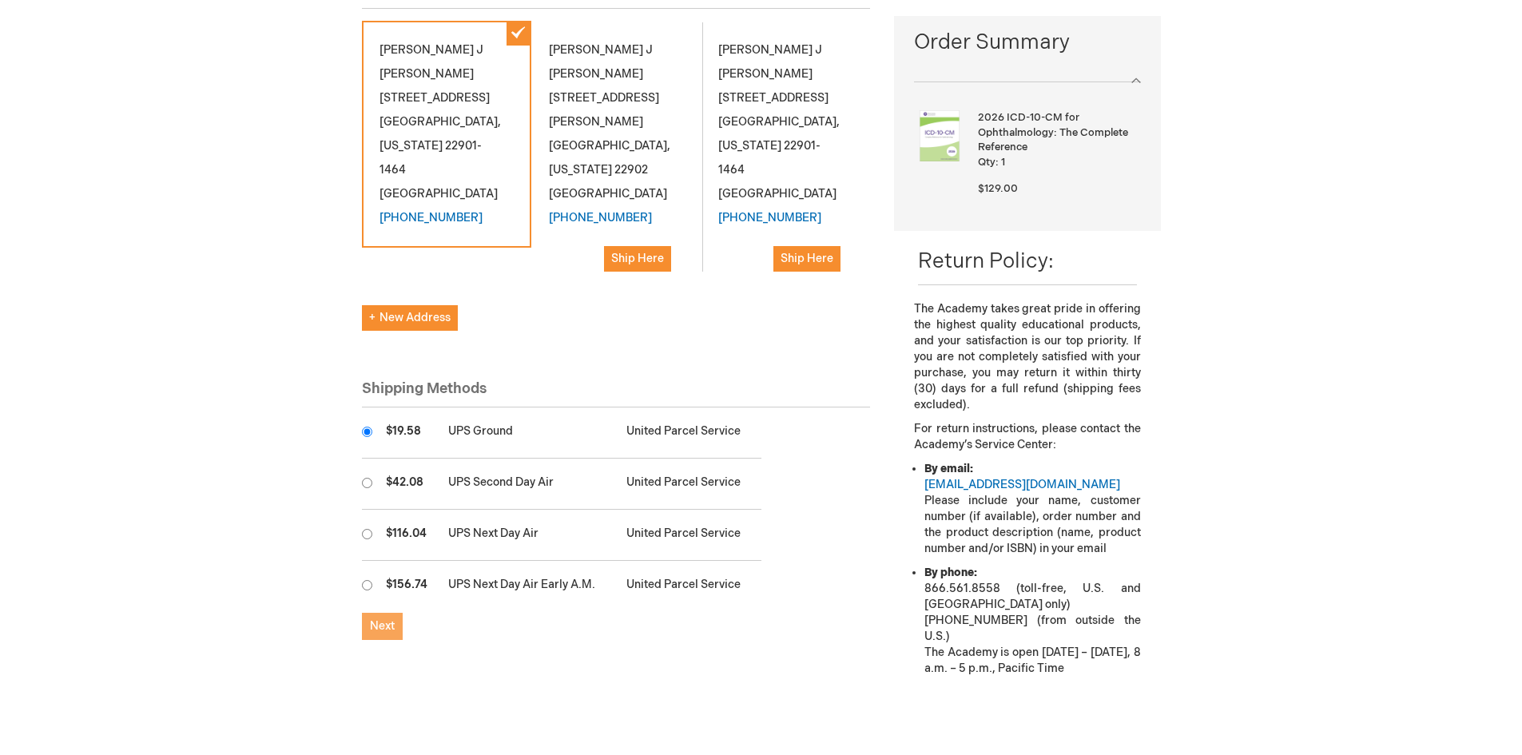
click at [385, 613] on button "Next" at bounding box center [382, 626] width 41 height 27
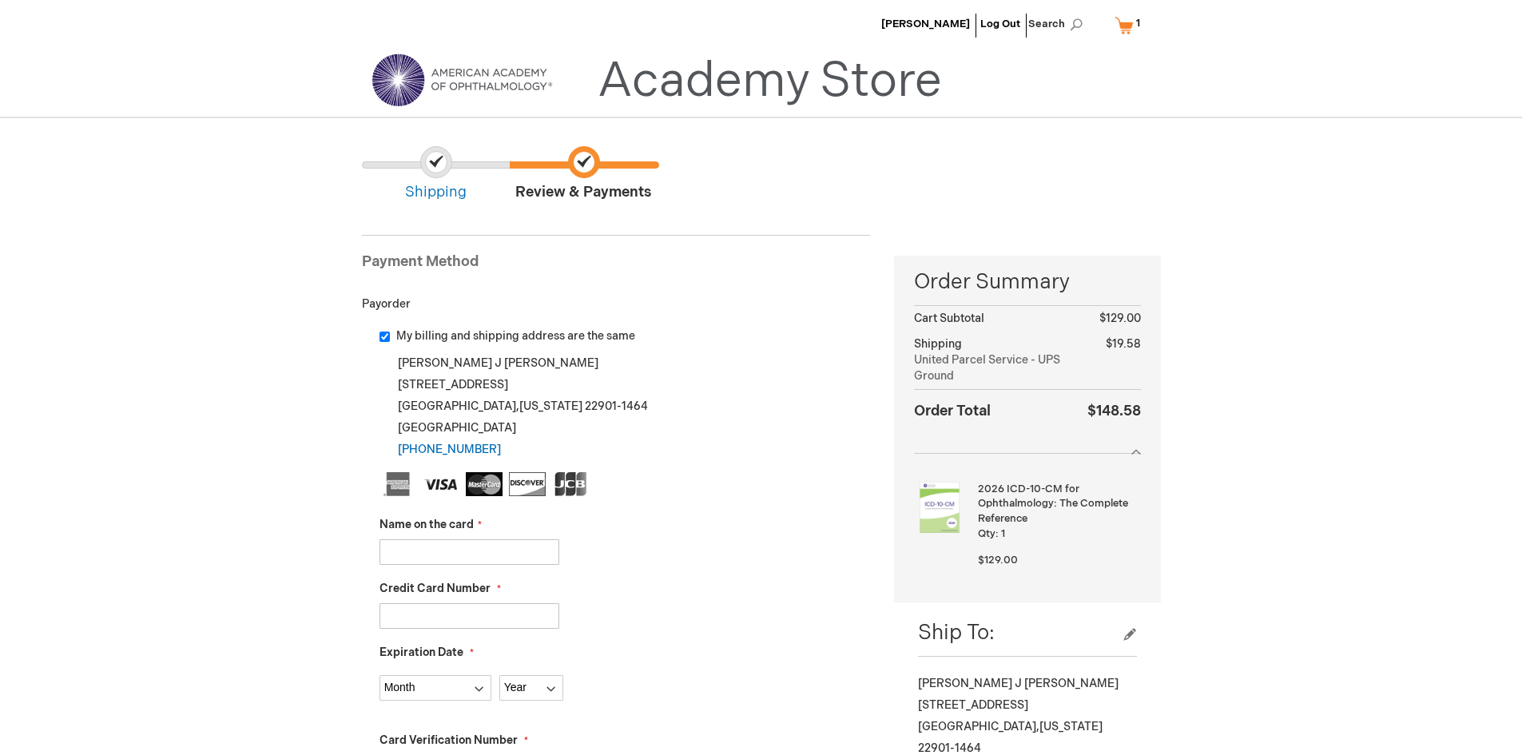
click at [431, 552] on input "Name on the card" at bounding box center [470, 552] width 180 height 26
type input "[PERSON_NAME]"
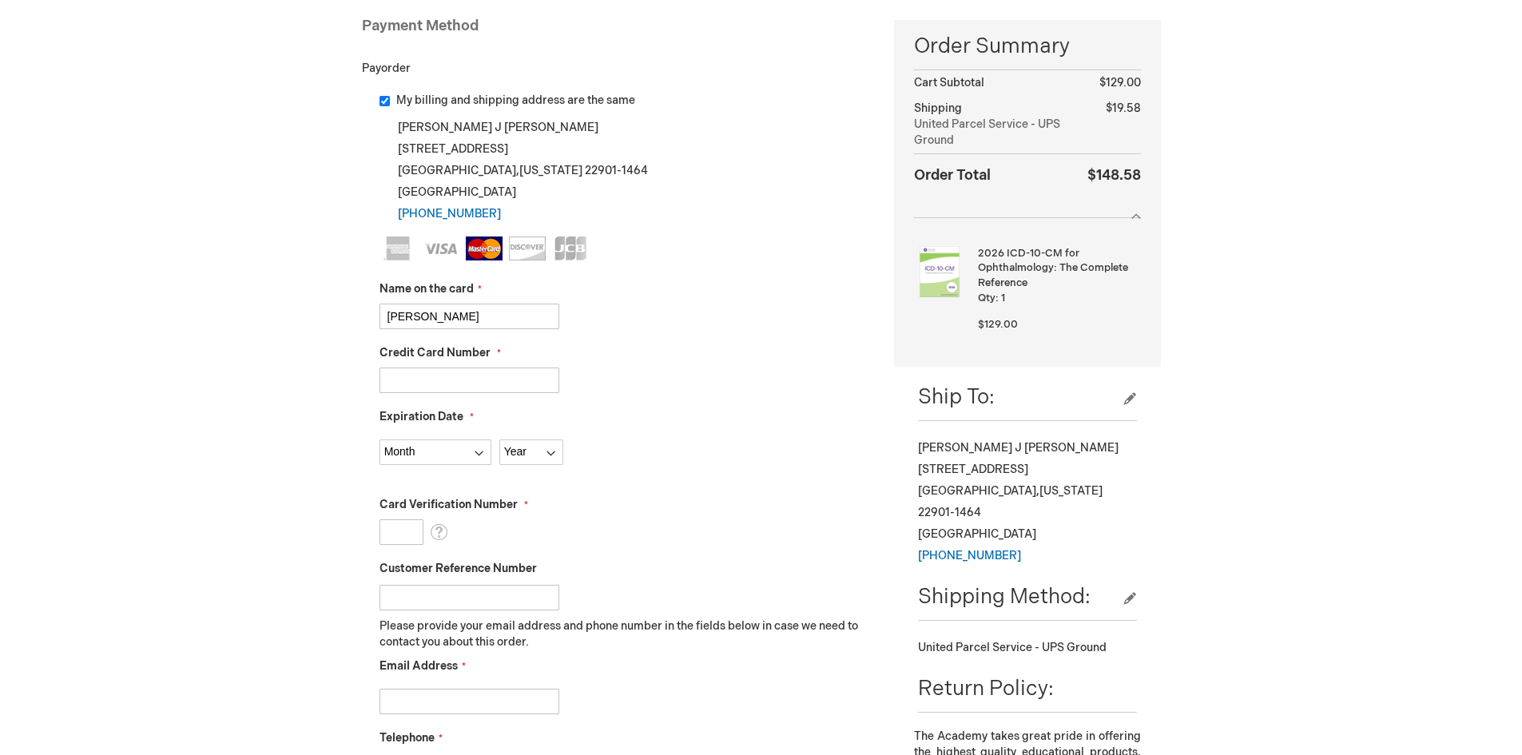
scroll to position [240, 0]
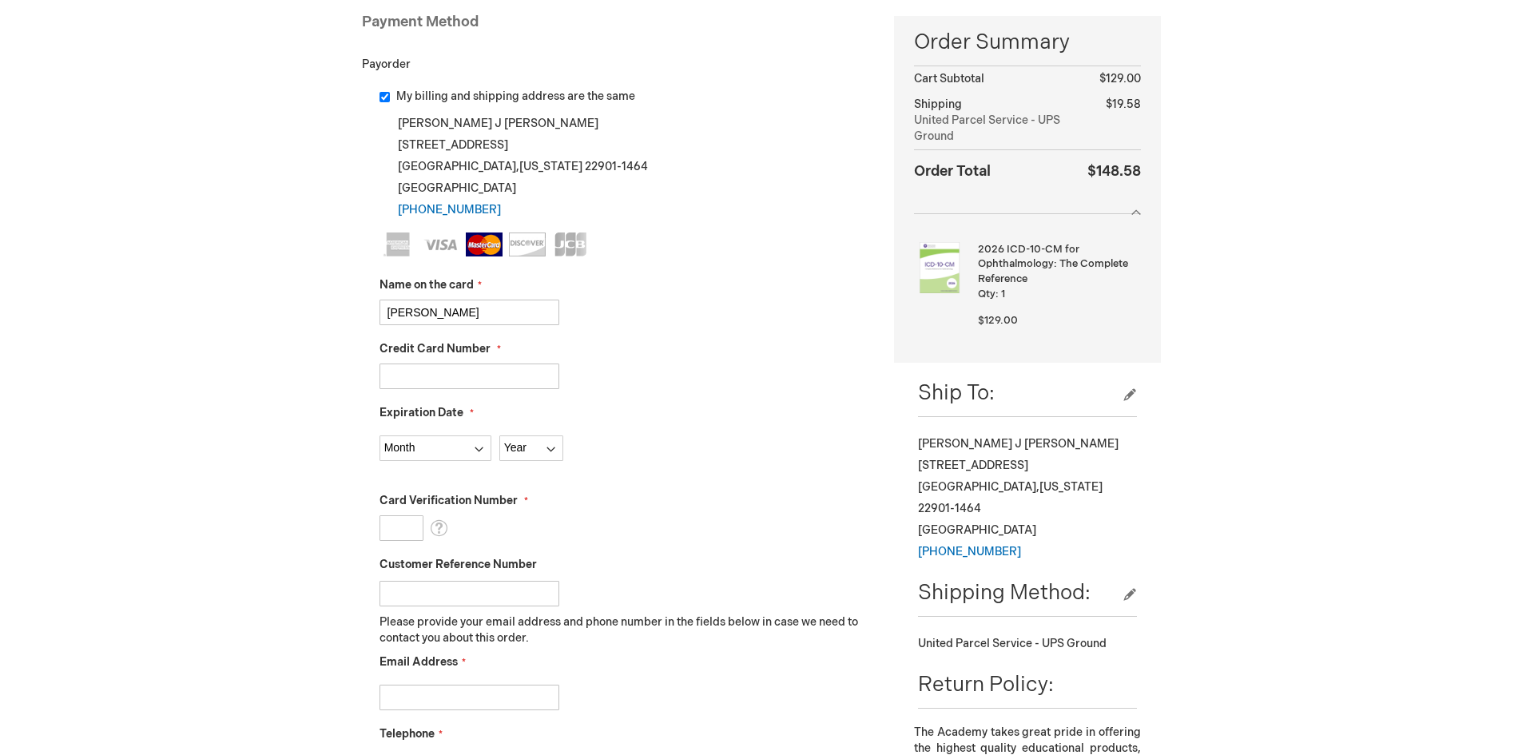
type input "5531213116529765"
click at [485, 453] on select "Month 01 - January 02 - February 03 - March 04 - April 05 - May 06 - June 07 - …" at bounding box center [436, 448] width 112 height 26
select select "12"
click at [380, 435] on select "Month 01 - January 02 - February 03 - March 04 - April 05 - May 06 - June 07 - …" at bounding box center [436, 448] width 112 height 26
click at [553, 450] on select "Year 2025 2026 2027 2028 2029 2030 2031 2032 2033 2034 2035" at bounding box center [531, 448] width 64 height 26
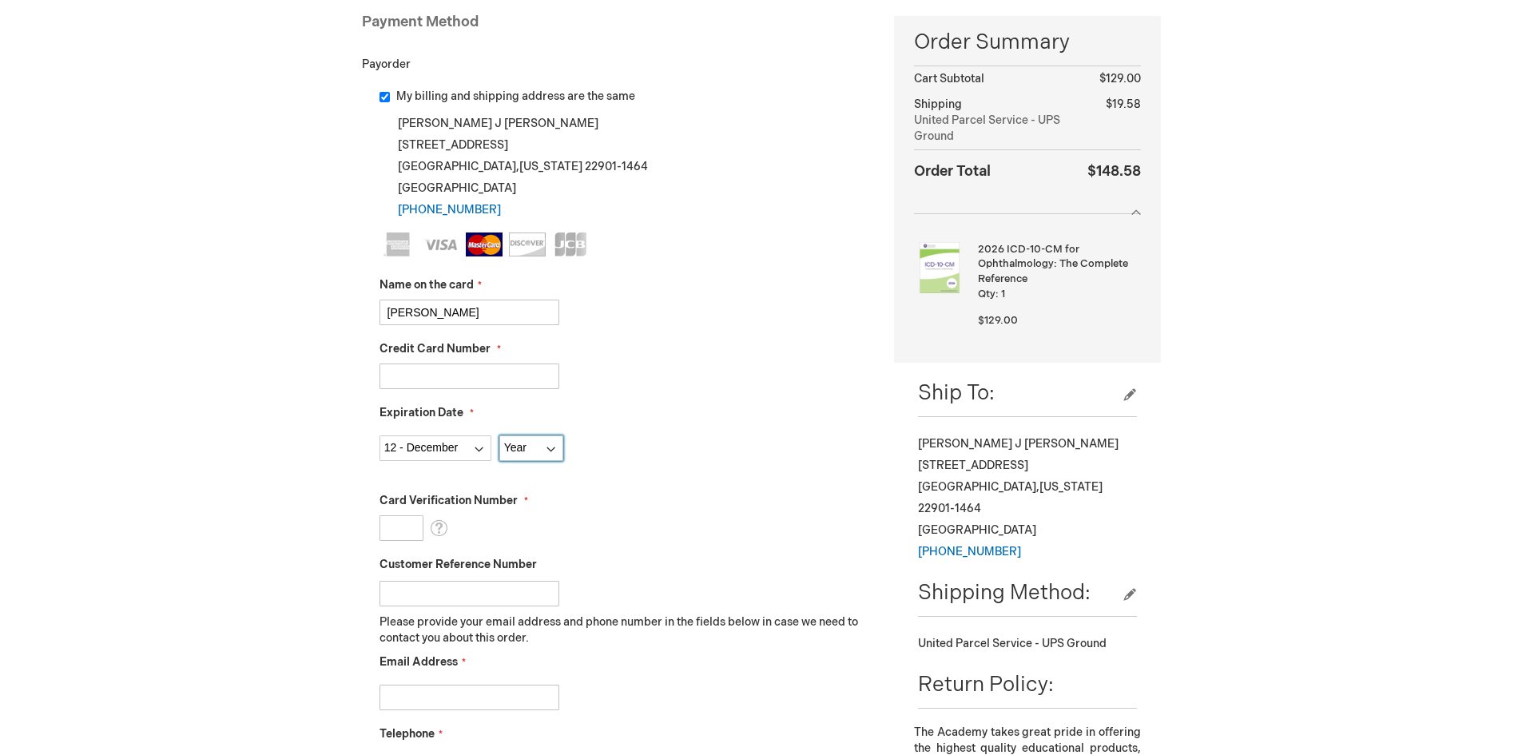
select select "2026"
click at [499, 435] on select "Year 2025 2026 2027 2028 2029 2030 2031 2032 2033 2034 2035" at bounding box center [531, 448] width 64 height 26
click at [397, 523] on input "Card Verification Number" at bounding box center [402, 528] width 44 height 26
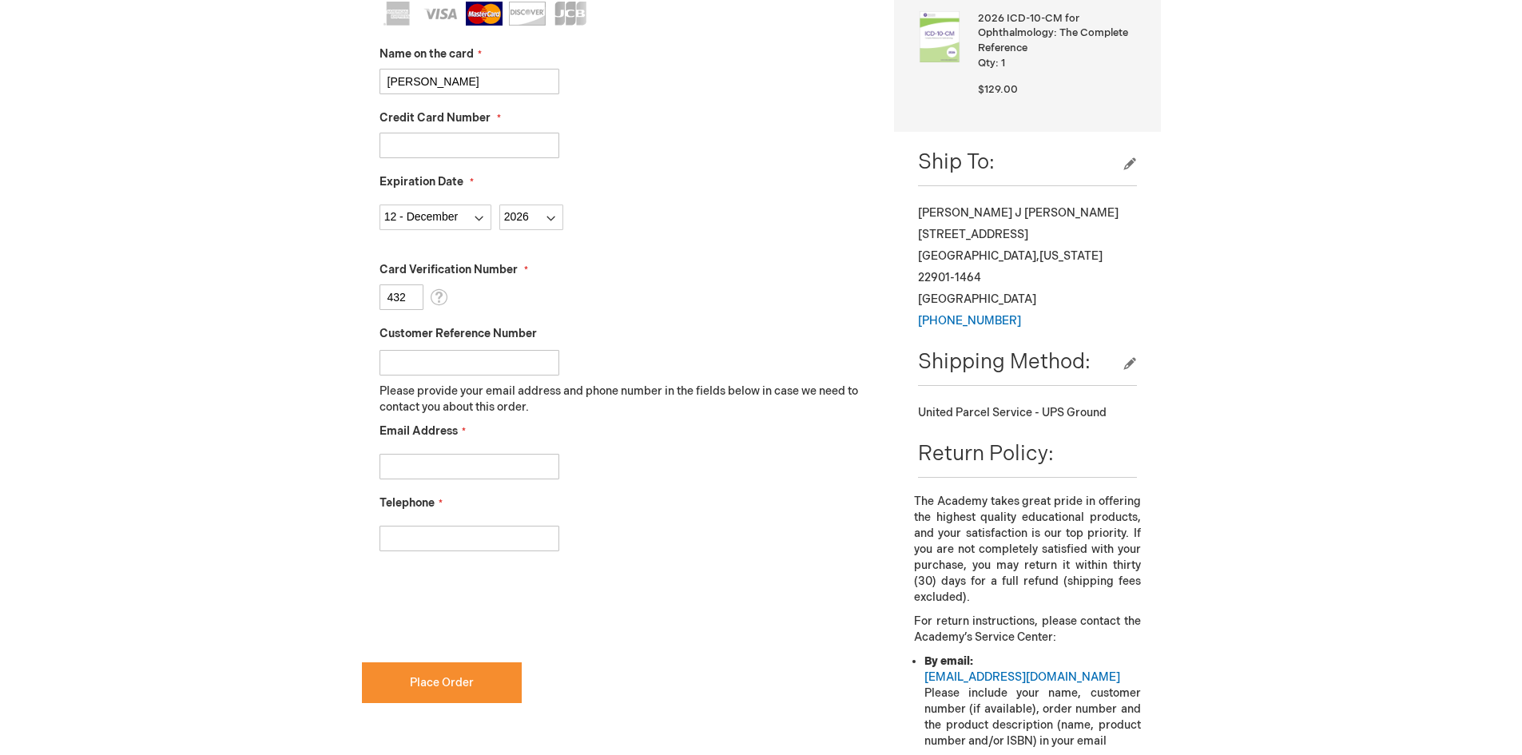
scroll to position [479, 0]
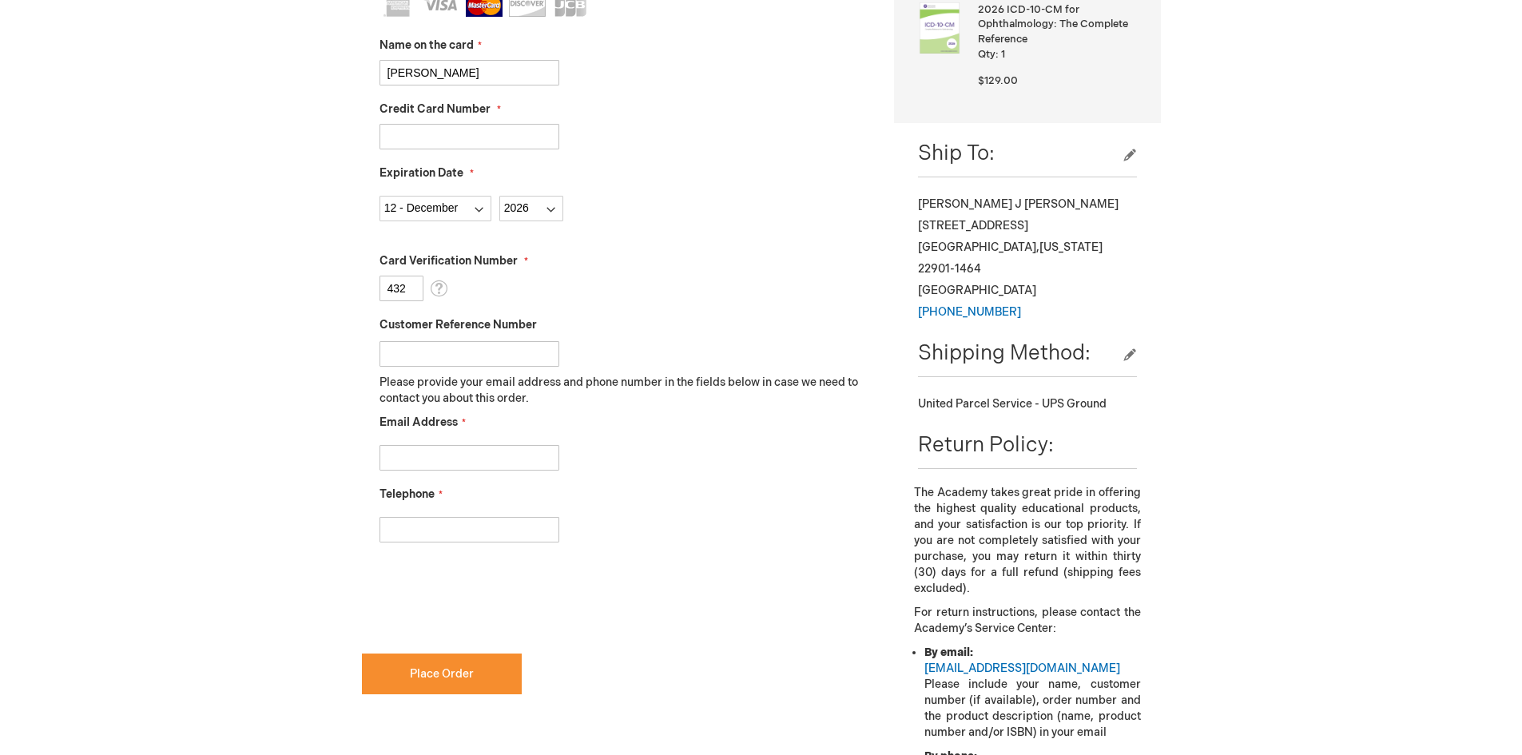
type input "432"
click at [417, 459] on input "Email Address" at bounding box center [470, 458] width 180 height 26
type input "pjs@blueridgeeyemd.com"
type input "4342953227"
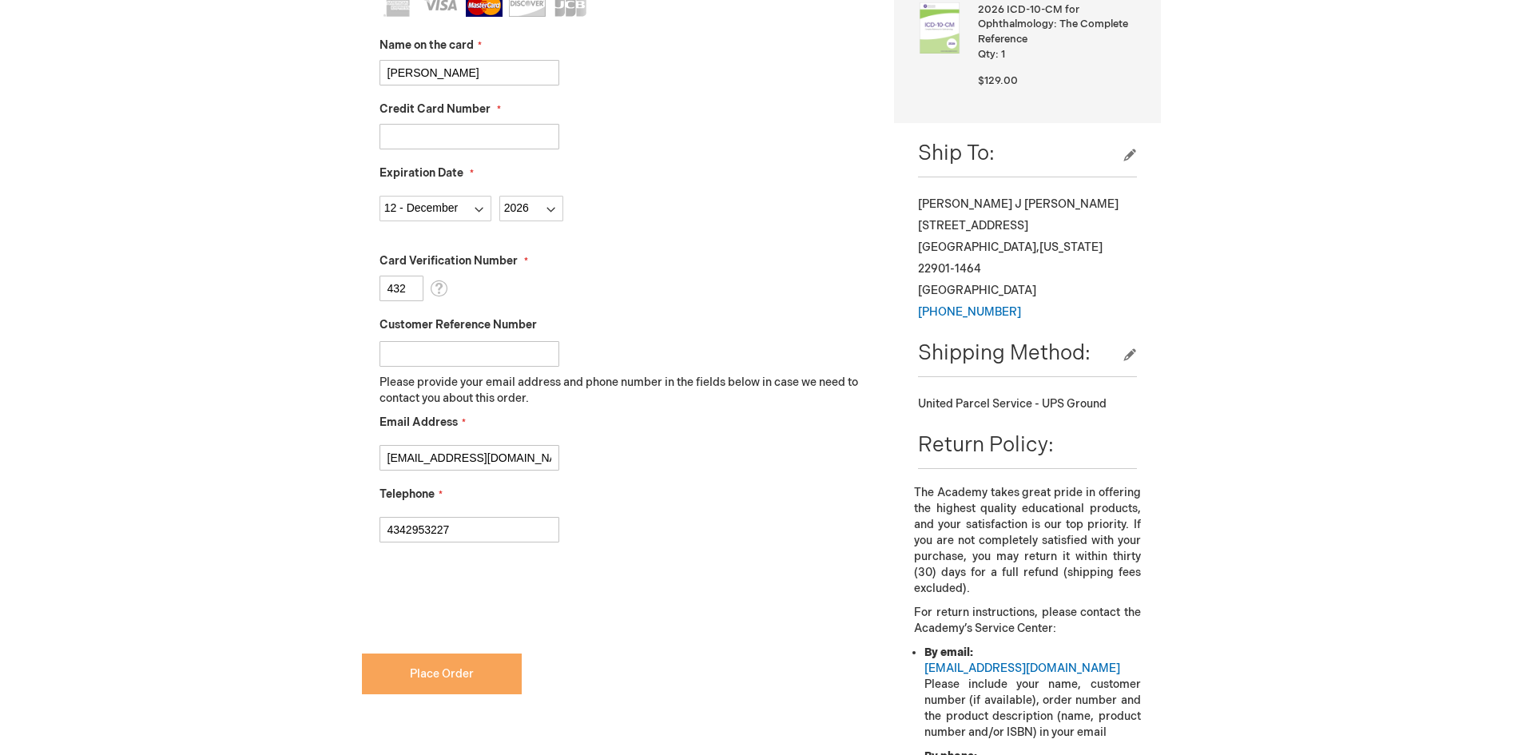
checkbox input "true"
click at [429, 674] on span "Place Order" at bounding box center [442, 674] width 64 height 14
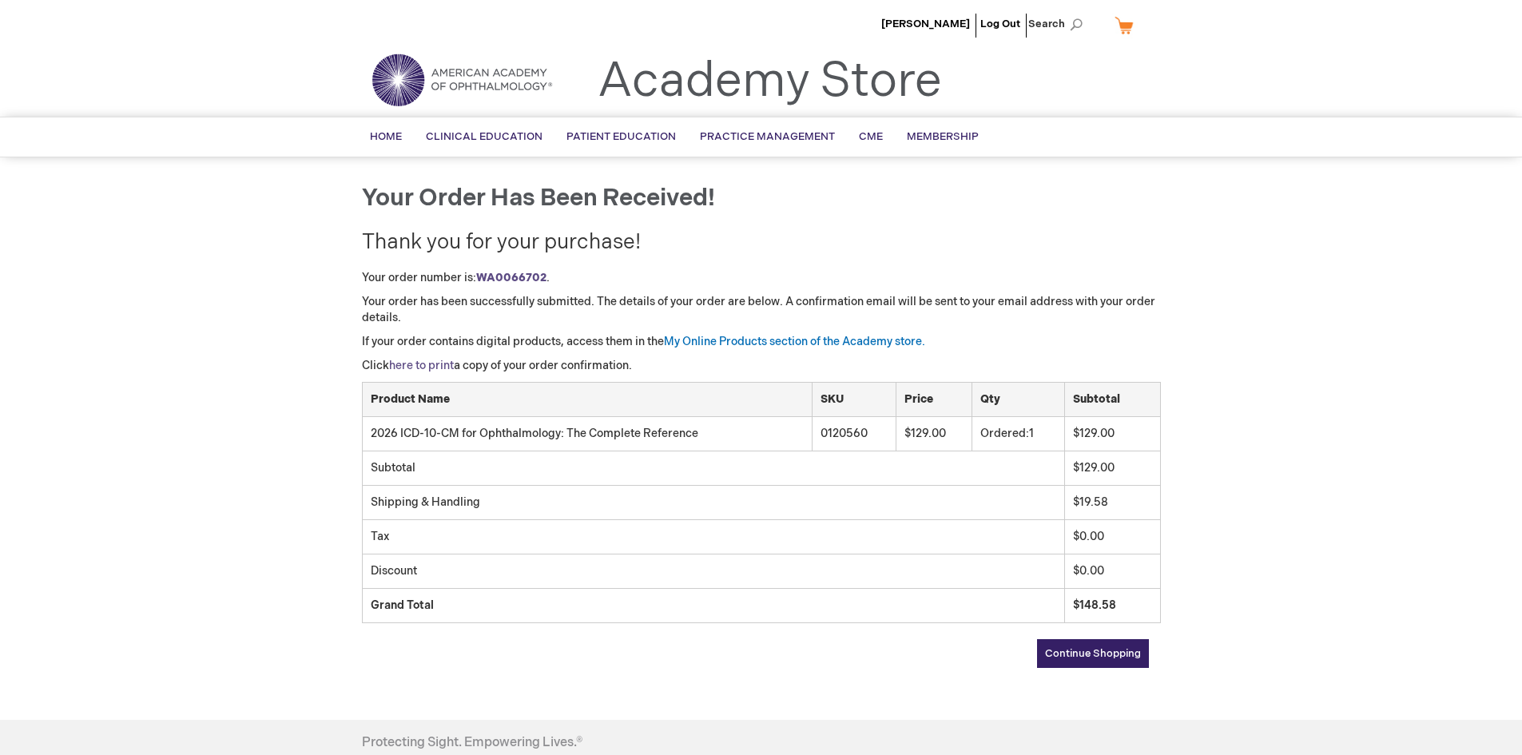
click at [423, 366] on link "here to print" at bounding box center [421, 366] width 65 height 14
